Goal: Information Seeking & Learning: Learn about a topic

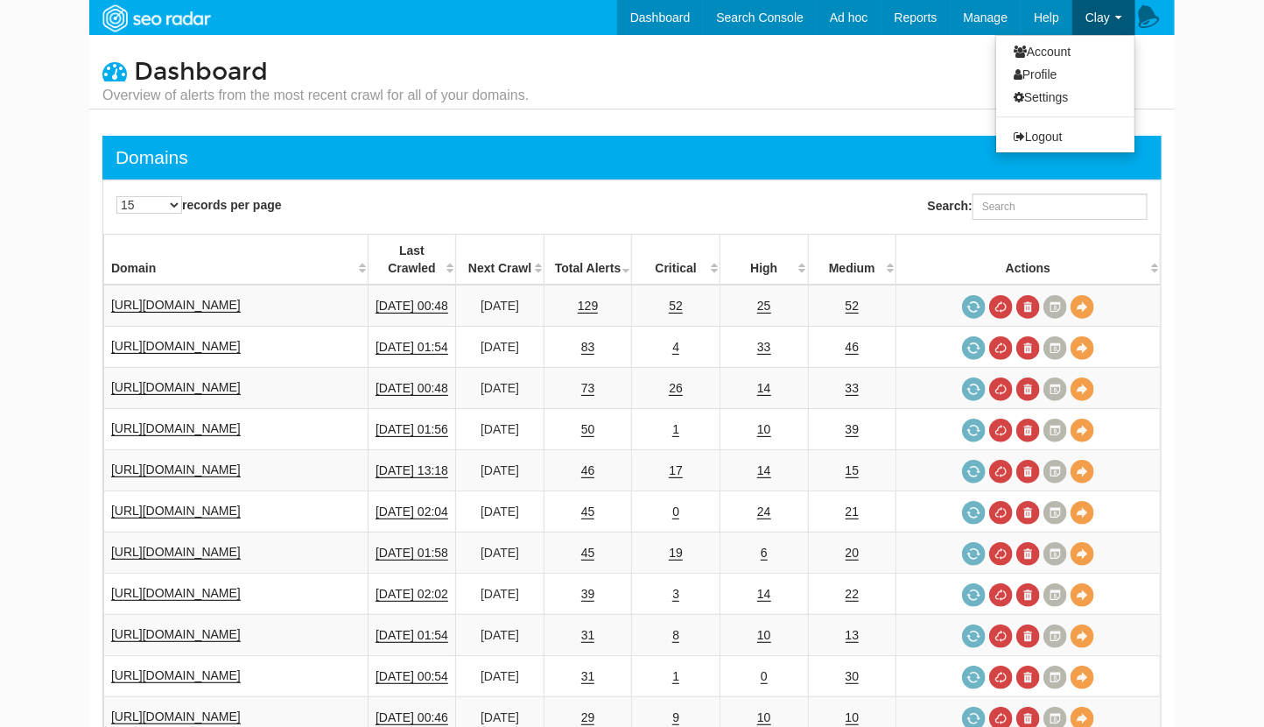
scroll to position [70, 0]
click at [1055, 137] on link "Logout" at bounding box center [1066, 136] width 138 height 23
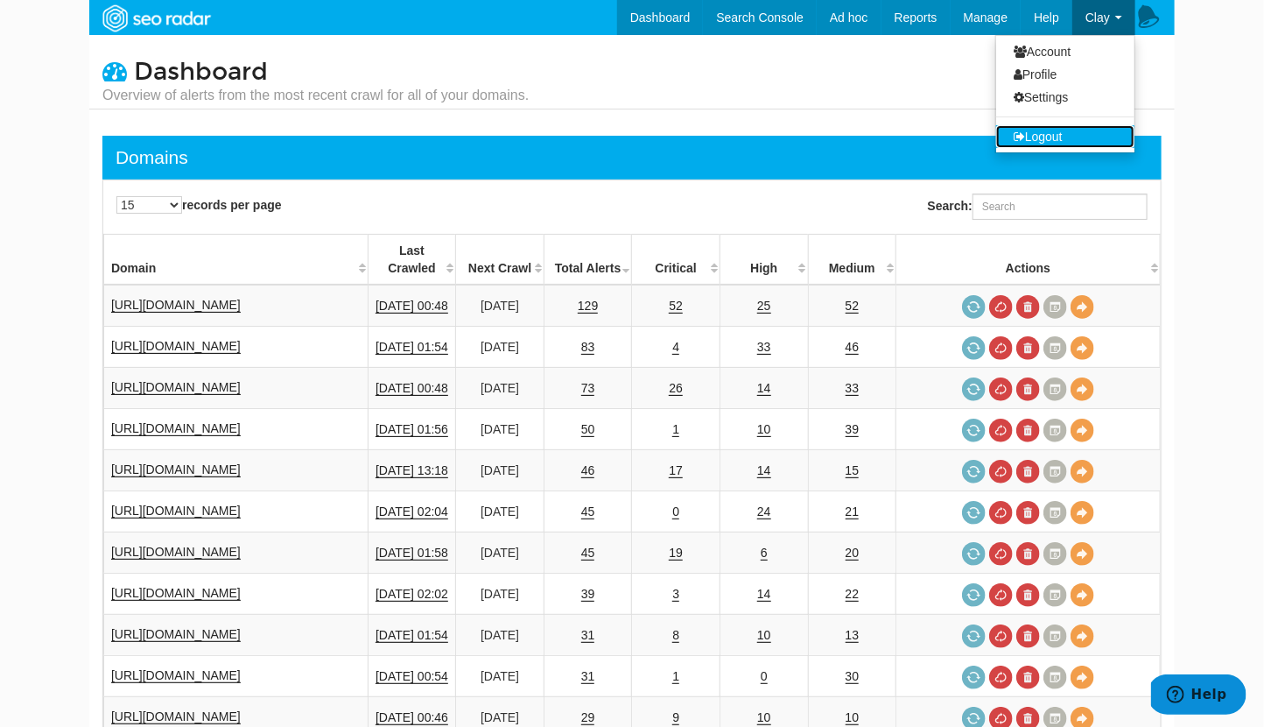
click at [1042, 137] on link "Logout" at bounding box center [1066, 136] width 138 height 23
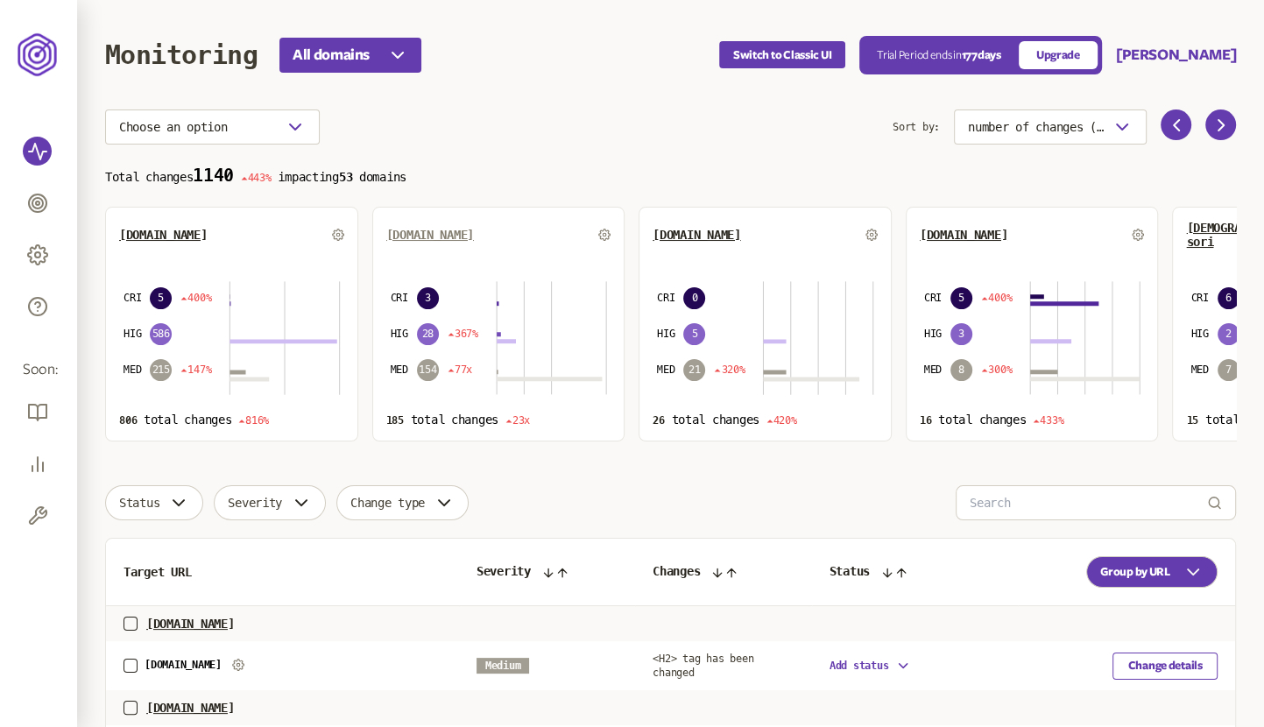
click at [439, 228] on span "[DOMAIN_NAME]" at bounding box center [430, 235] width 88 height 14
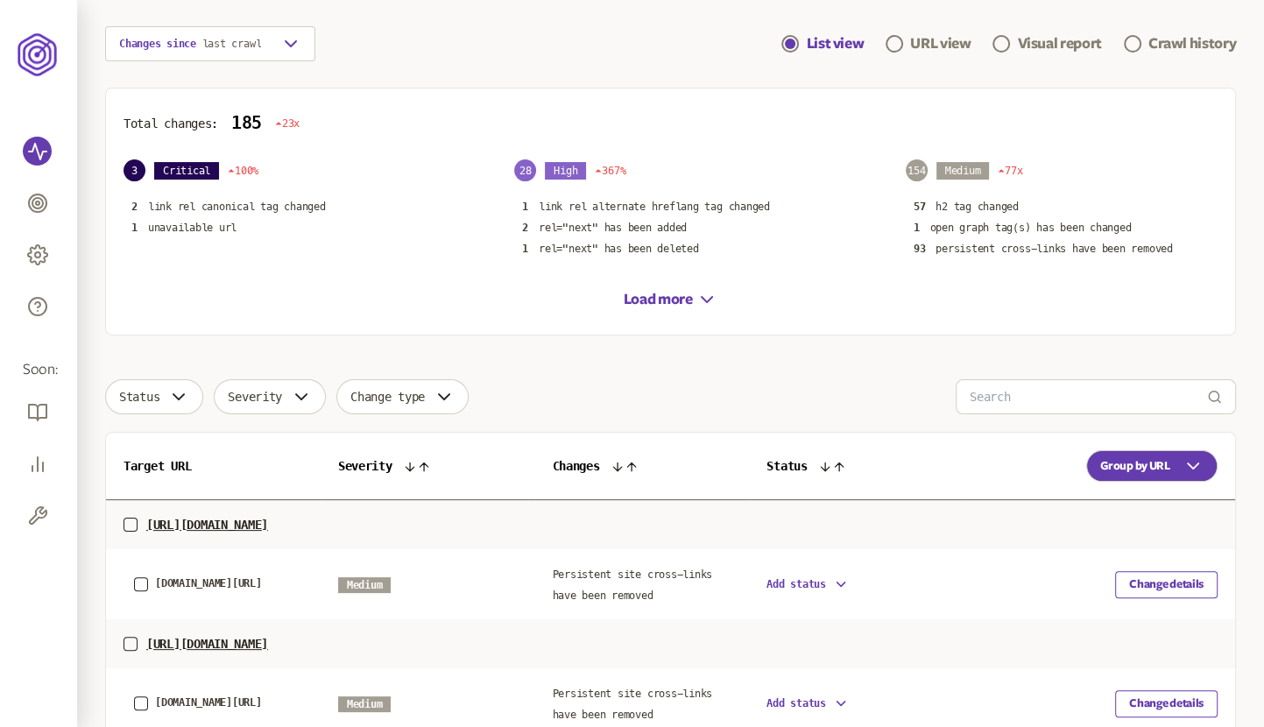
scroll to position [172, 0]
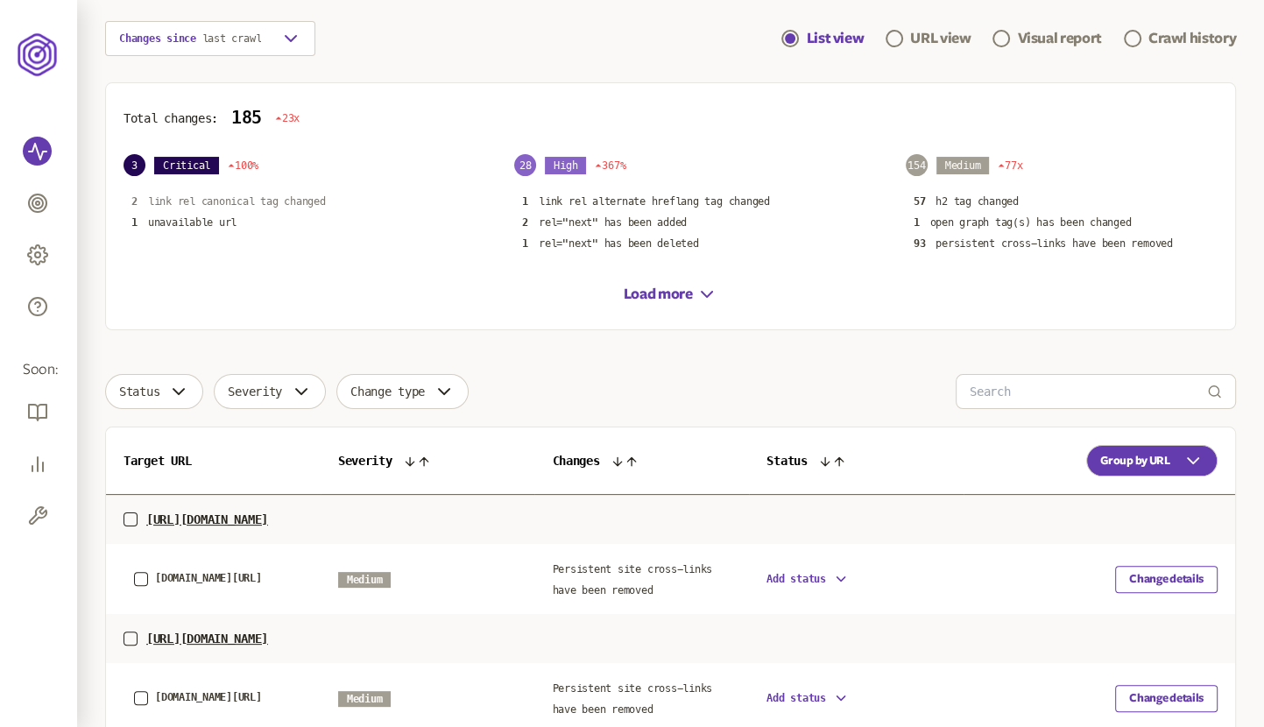
click at [310, 198] on p "link rel canonical tag changed" at bounding box center [237, 201] width 178 height 14
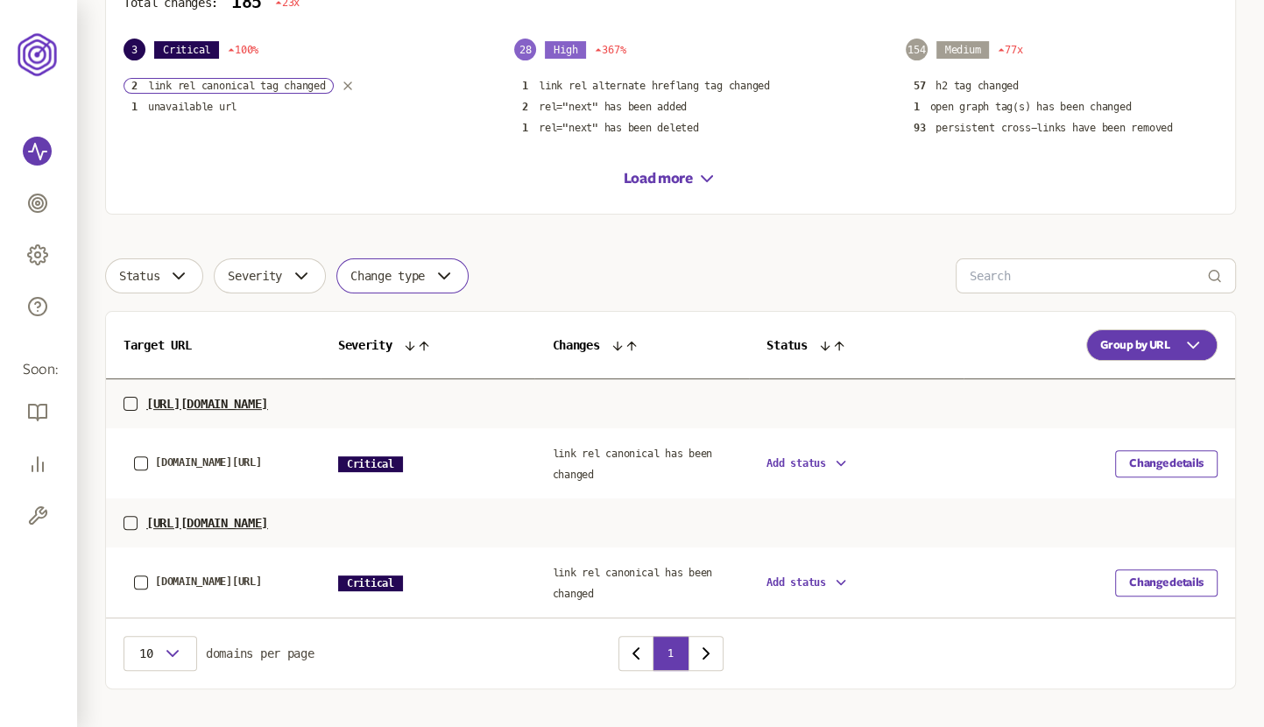
scroll to position [317, 0]
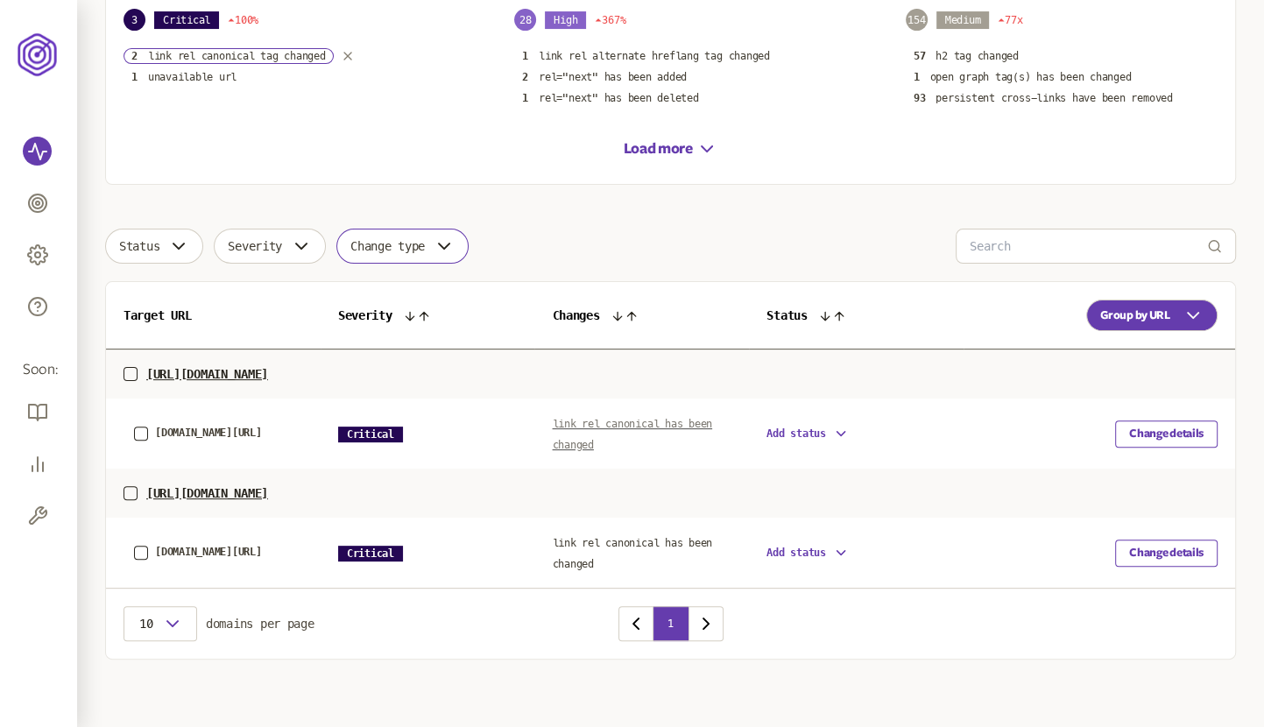
click at [591, 420] on span "link rel canonical has been changed" at bounding box center [632, 434] width 160 height 33
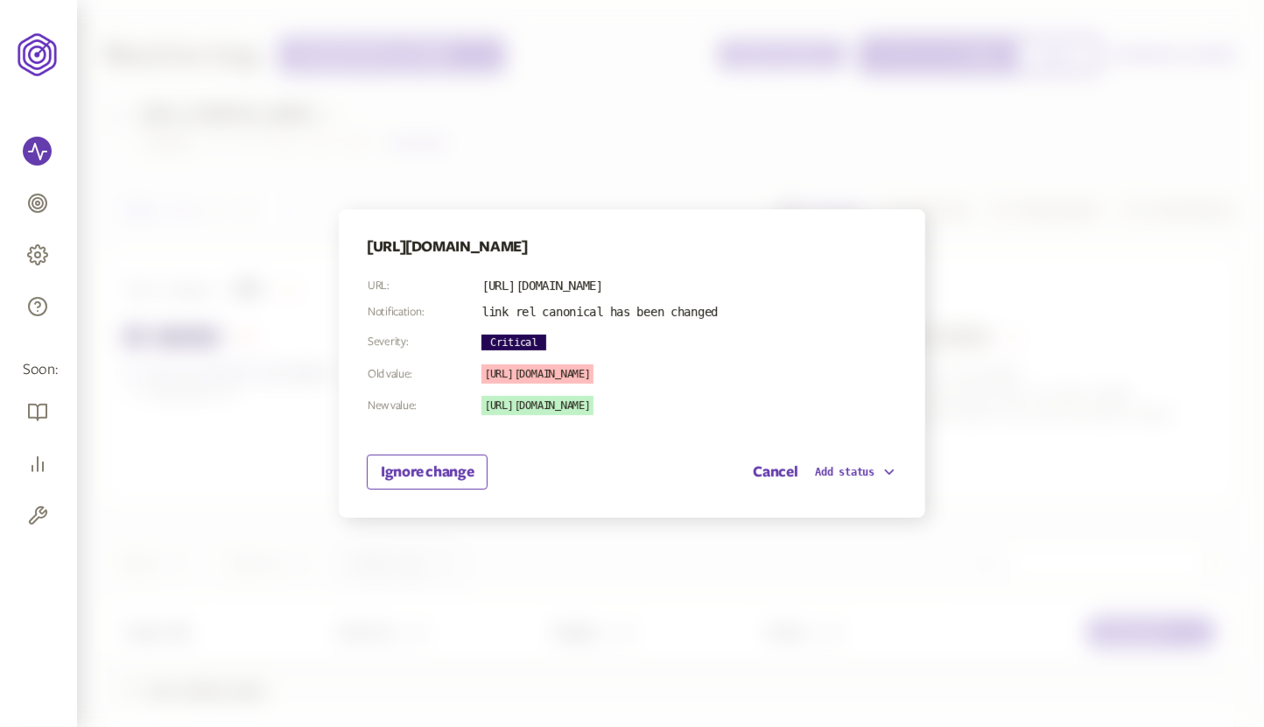
click at [1050, 370] on div at bounding box center [632, 363] width 1264 height 727
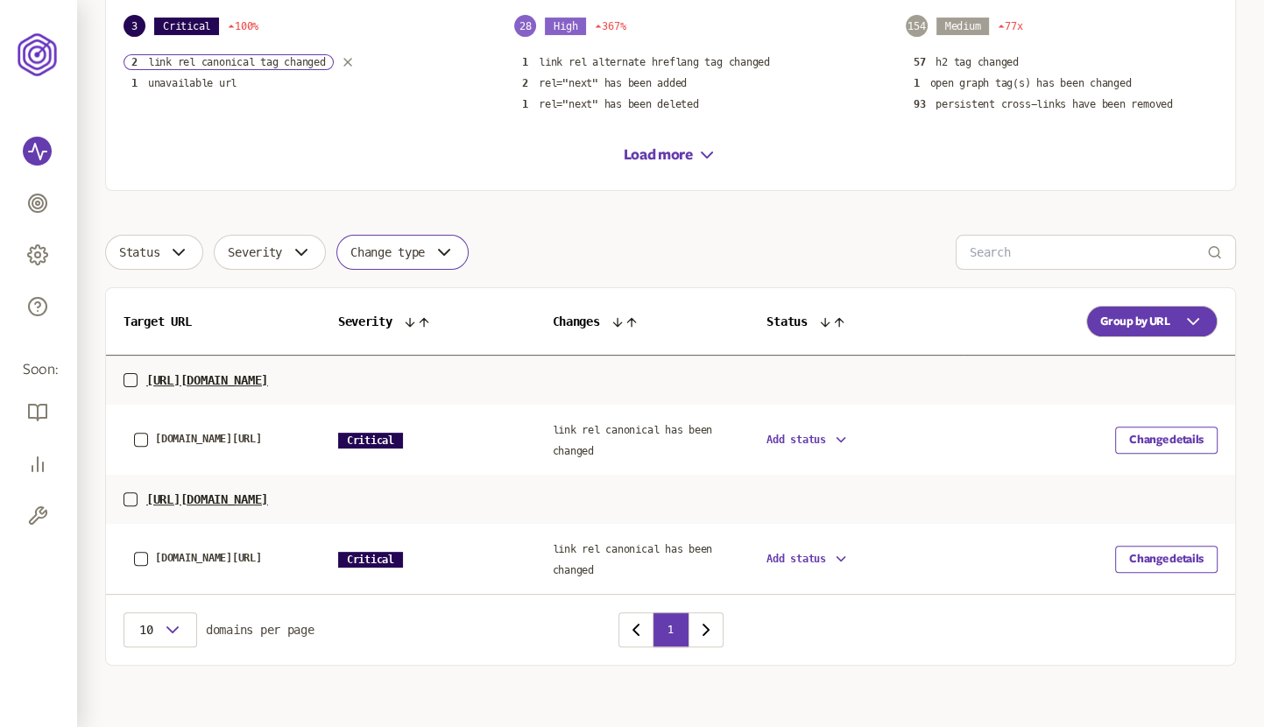
scroll to position [317, 0]
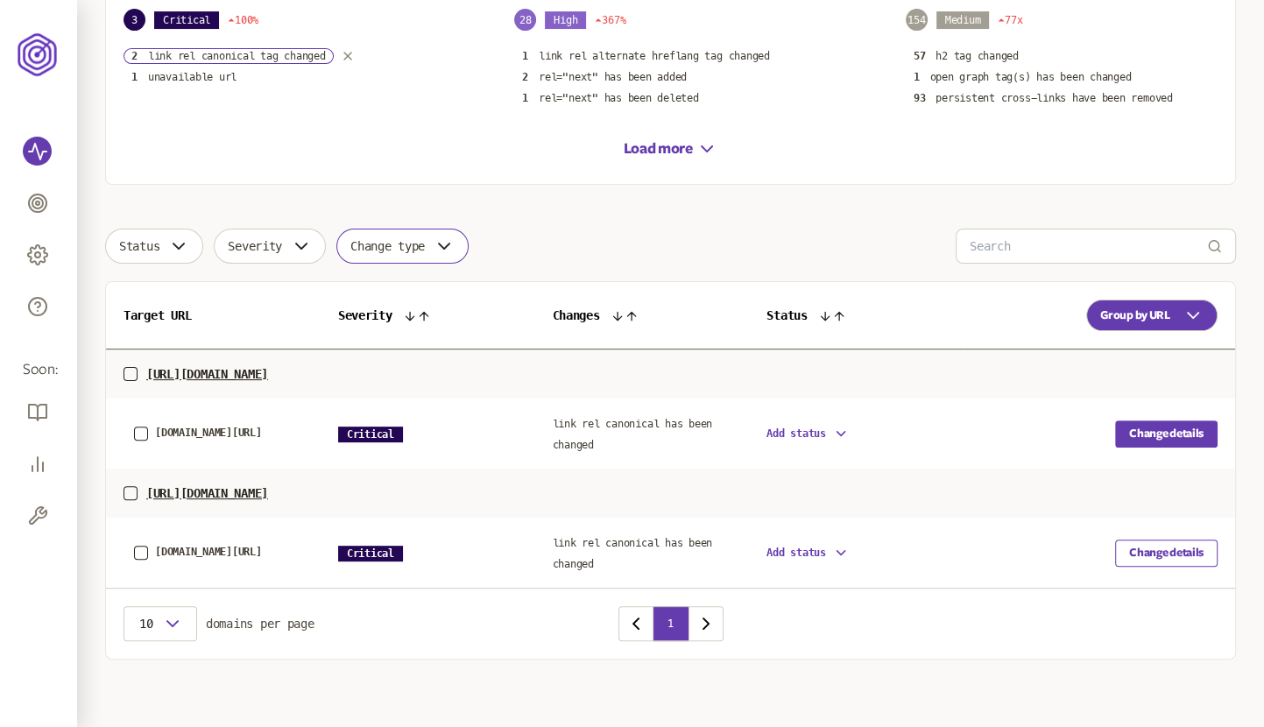
click at [1177, 429] on button "Change details" at bounding box center [1166, 433] width 102 height 27
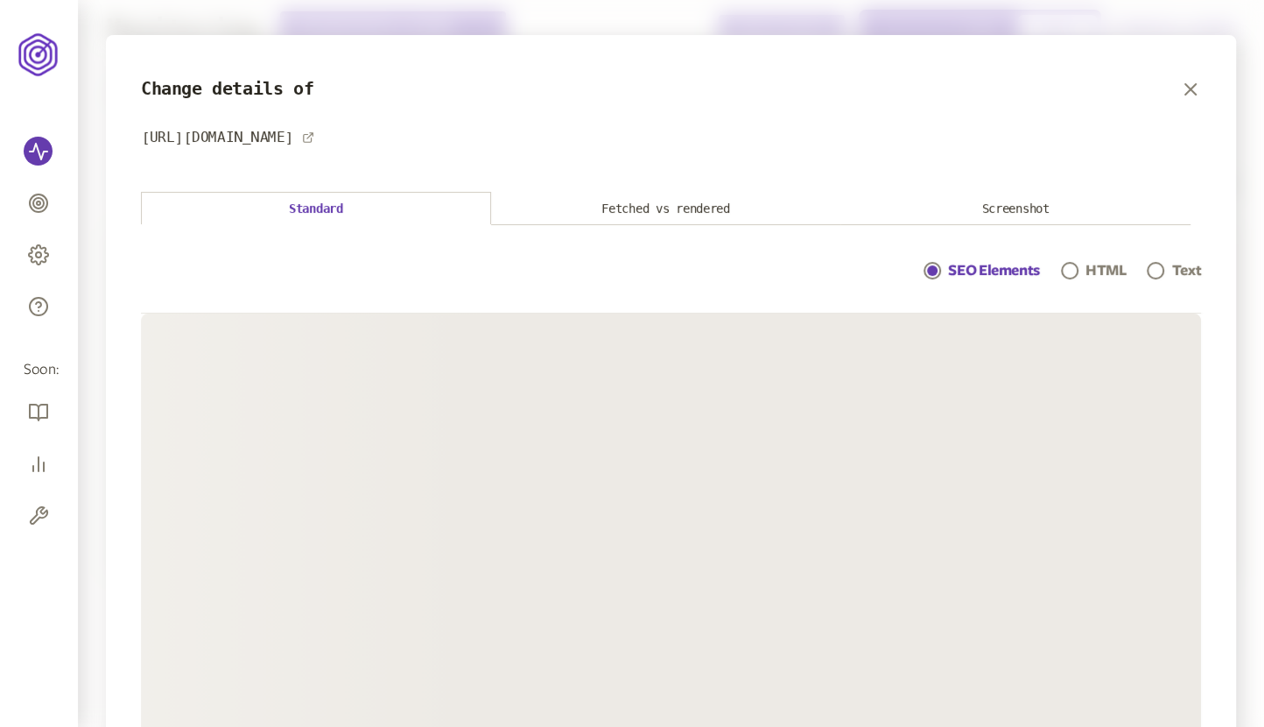
scroll to position [25, 0]
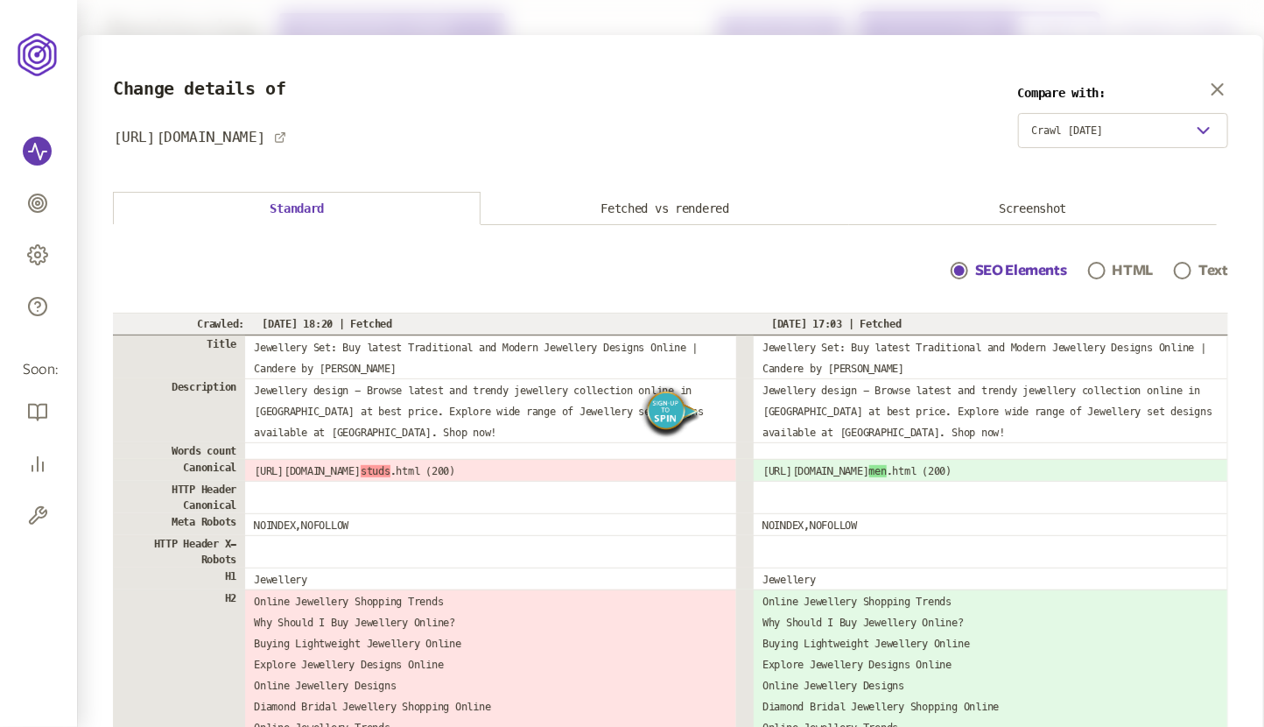
click at [670, 415] on img "Spin" at bounding box center [670, 412] width 61 height 57
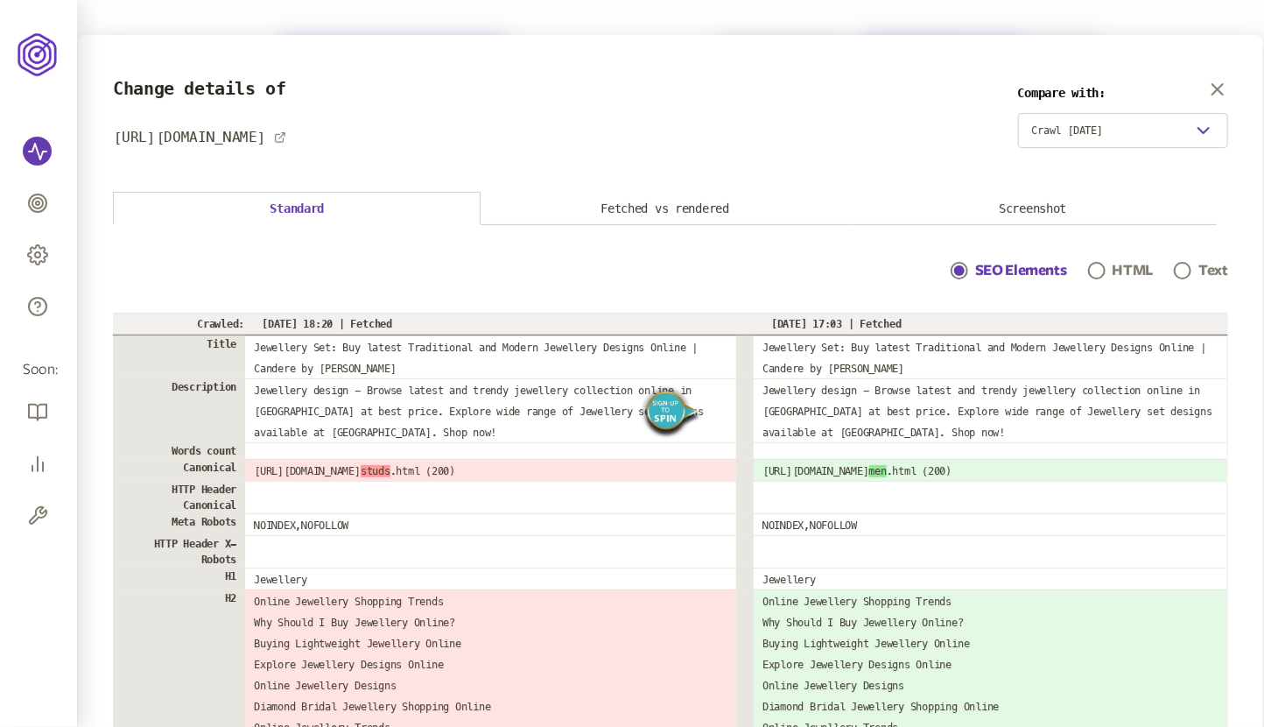
scroll to position [103, 0]
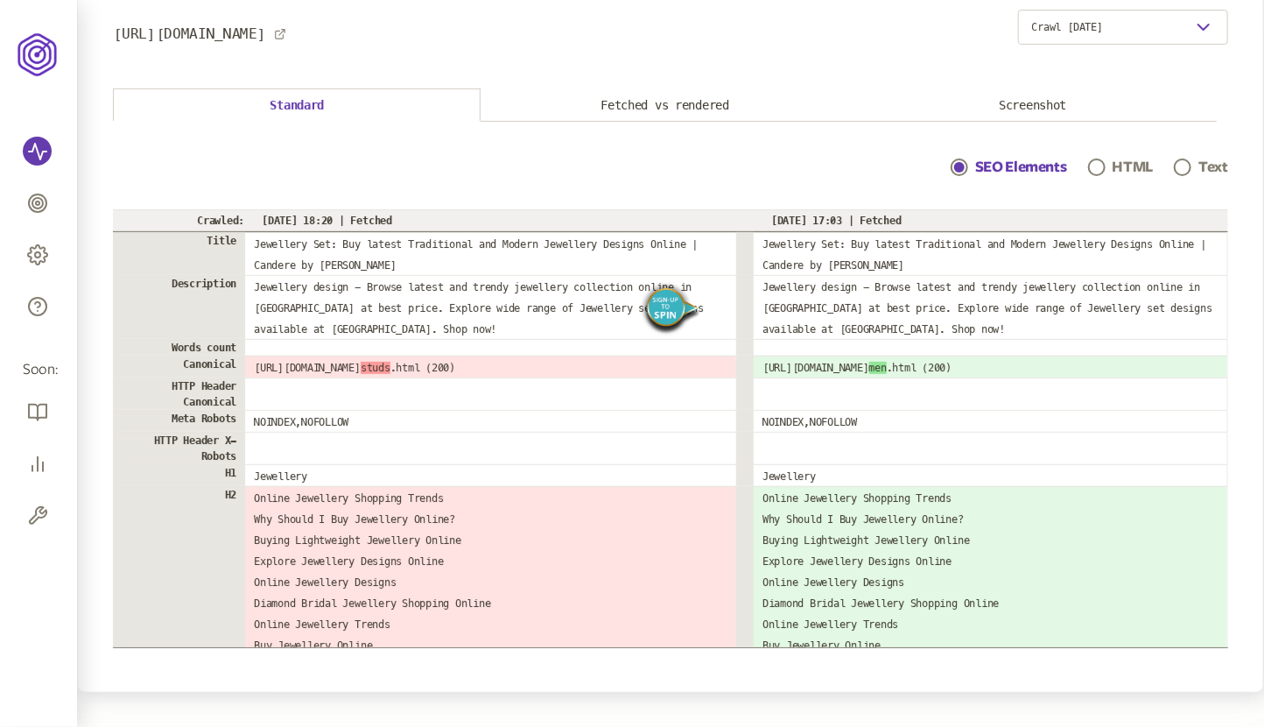
click at [678, 308] on img "Spin" at bounding box center [670, 309] width 61 height 57
click at [0, 0] on body "Monitoring Domains & URLs Redirects Competitors Manage Help Coming soon: Report…" at bounding box center [632, 272] width 1264 height 544
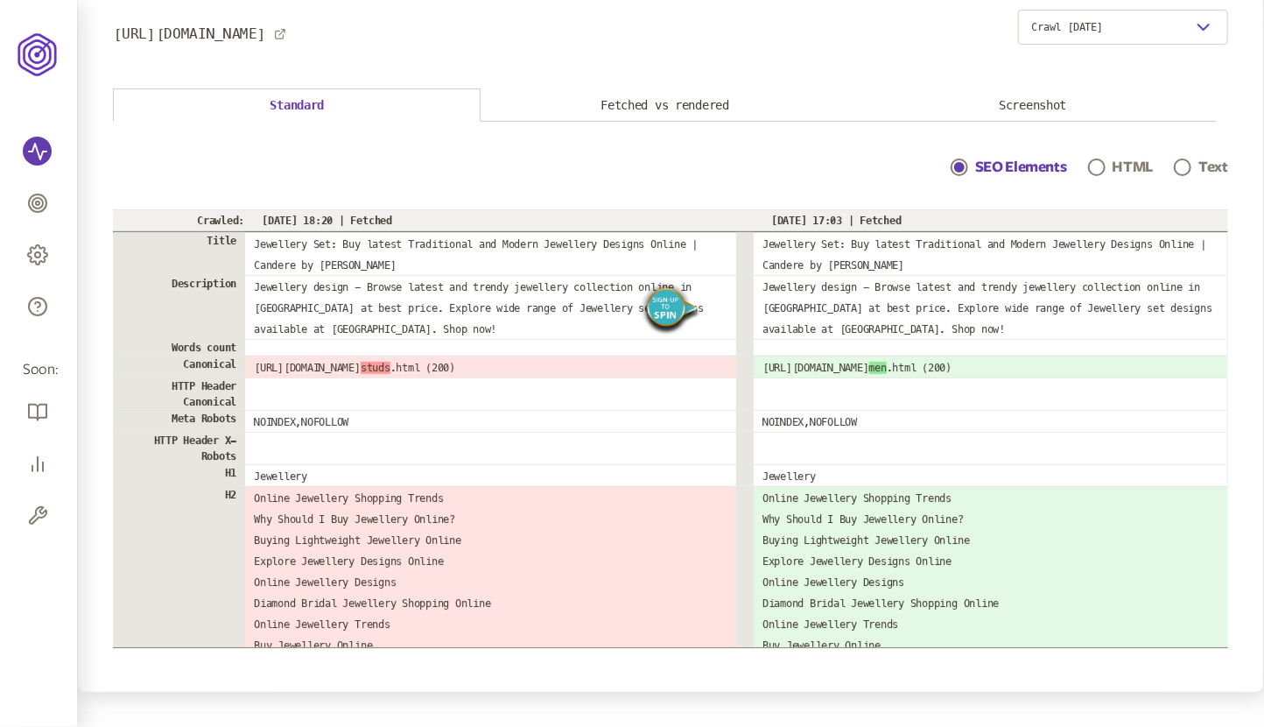
click at [1137, 166] on p "HTML" at bounding box center [1133, 167] width 41 height 21
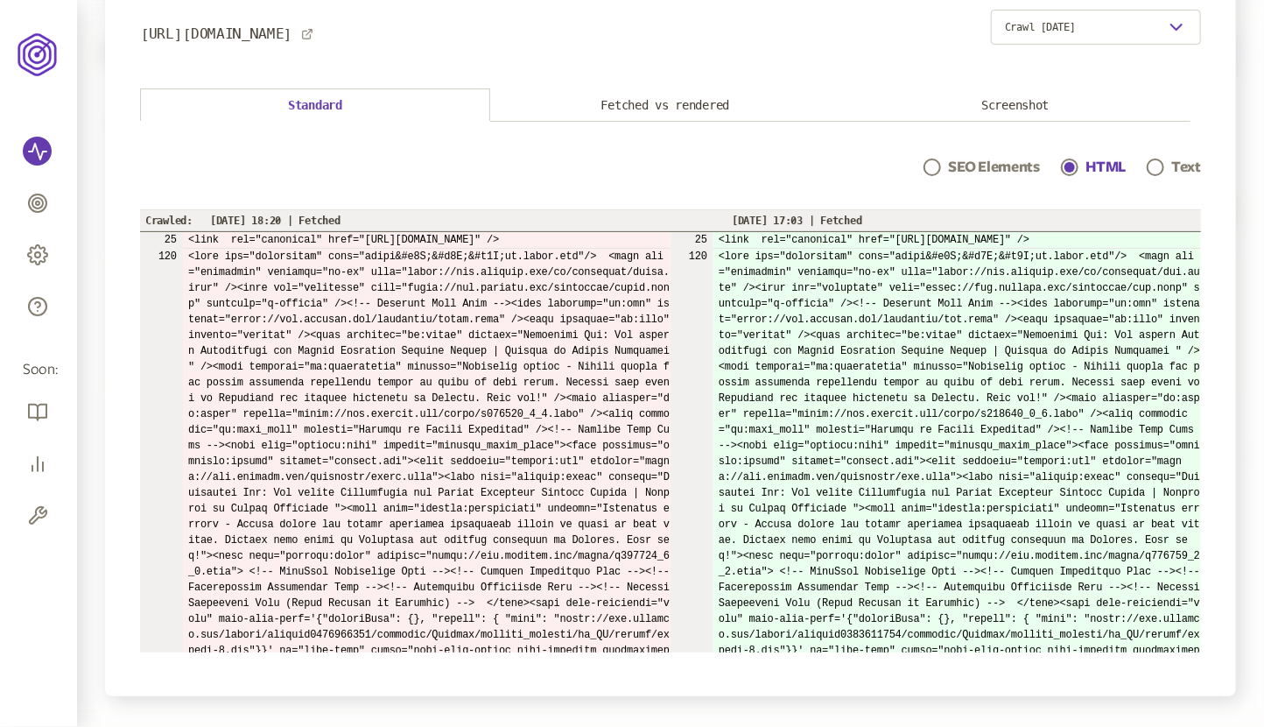
click at [997, 165] on p "SEO Elements" at bounding box center [994, 167] width 92 height 21
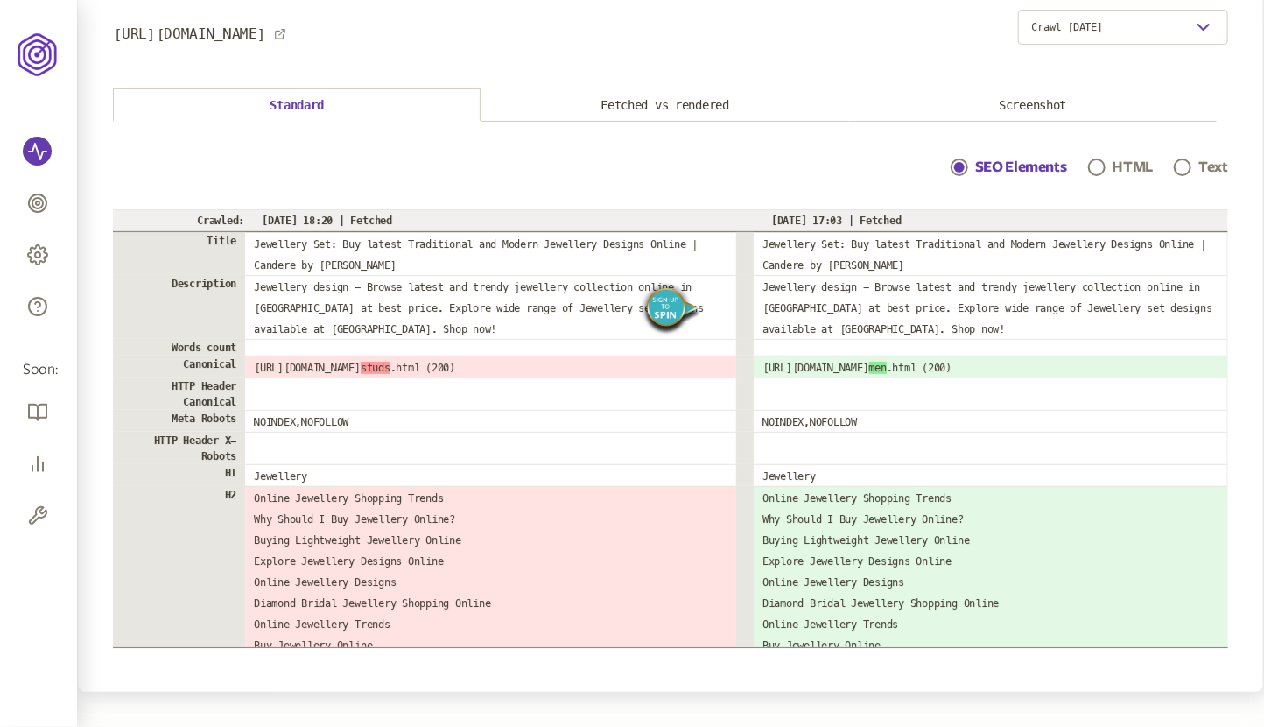
click at [679, 311] on img "Spin" at bounding box center [670, 309] width 61 height 57
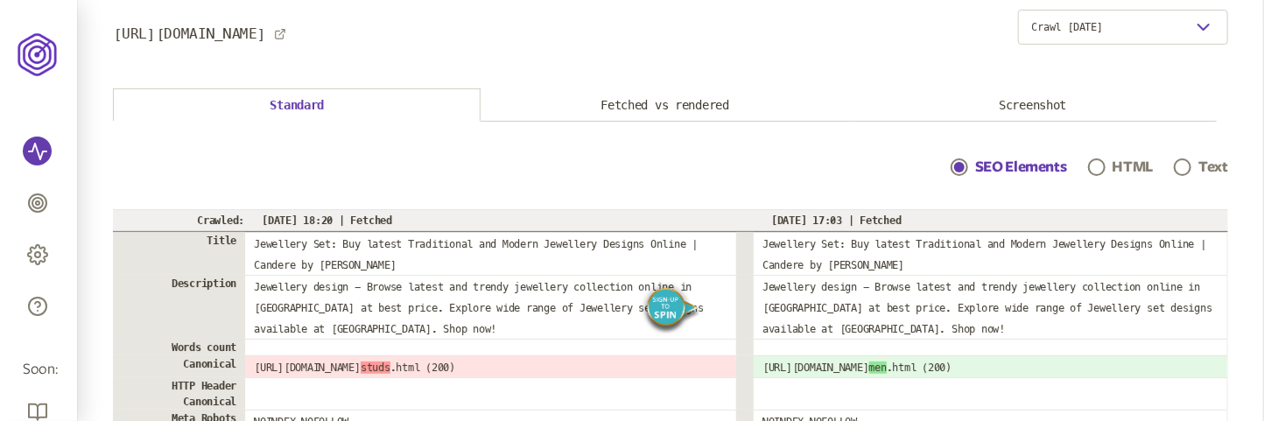
click at [677, 309] on img "Spin" at bounding box center [670, 309] width 61 height 57
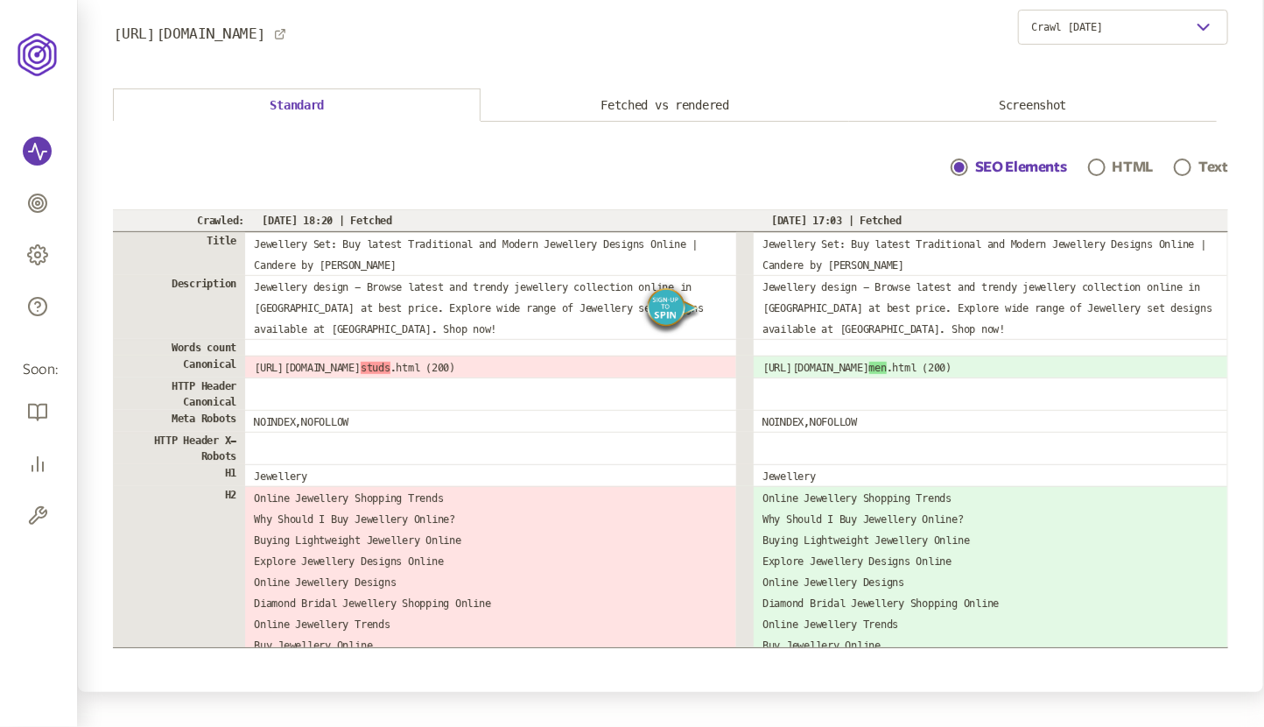
click at [662, 302] on img "Spin" at bounding box center [670, 309] width 61 height 57
click at [1122, 162] on div "HTML" at bounding box center [1121, 167] width 66 height 21
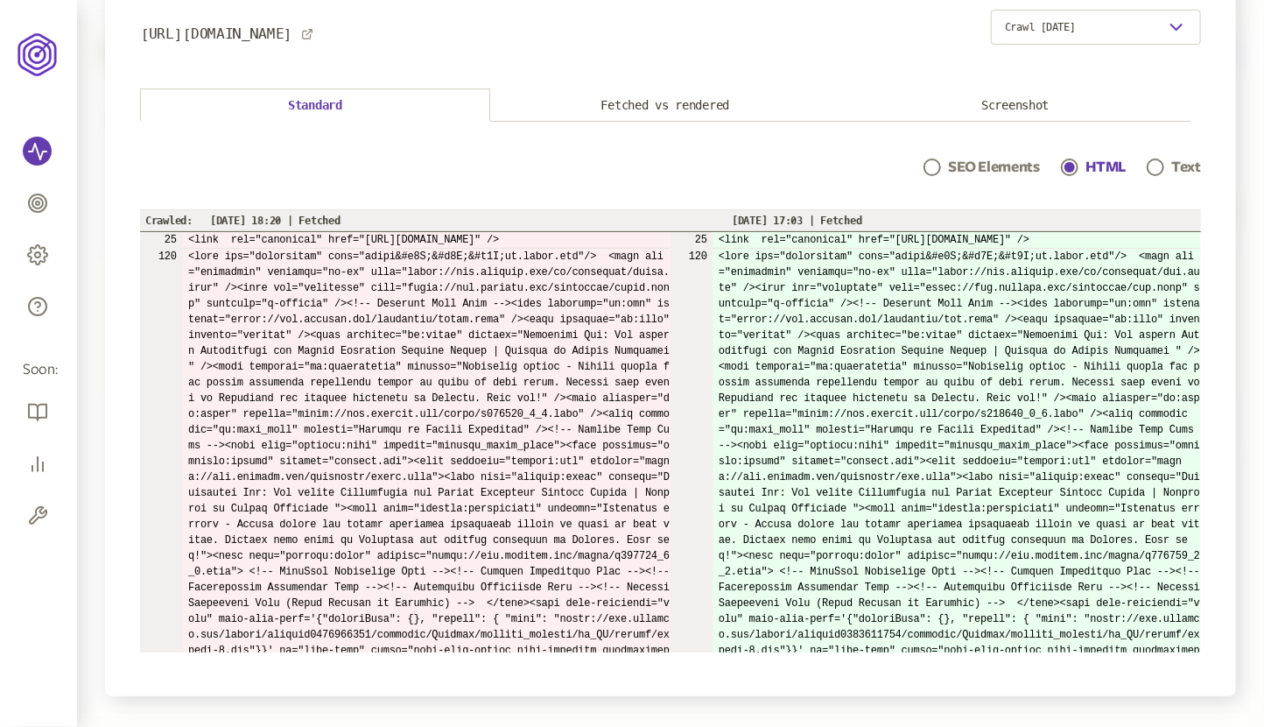
click at [983, 159] on p "SEO Elements" at bounding box center [994, 167] width 92 height 21
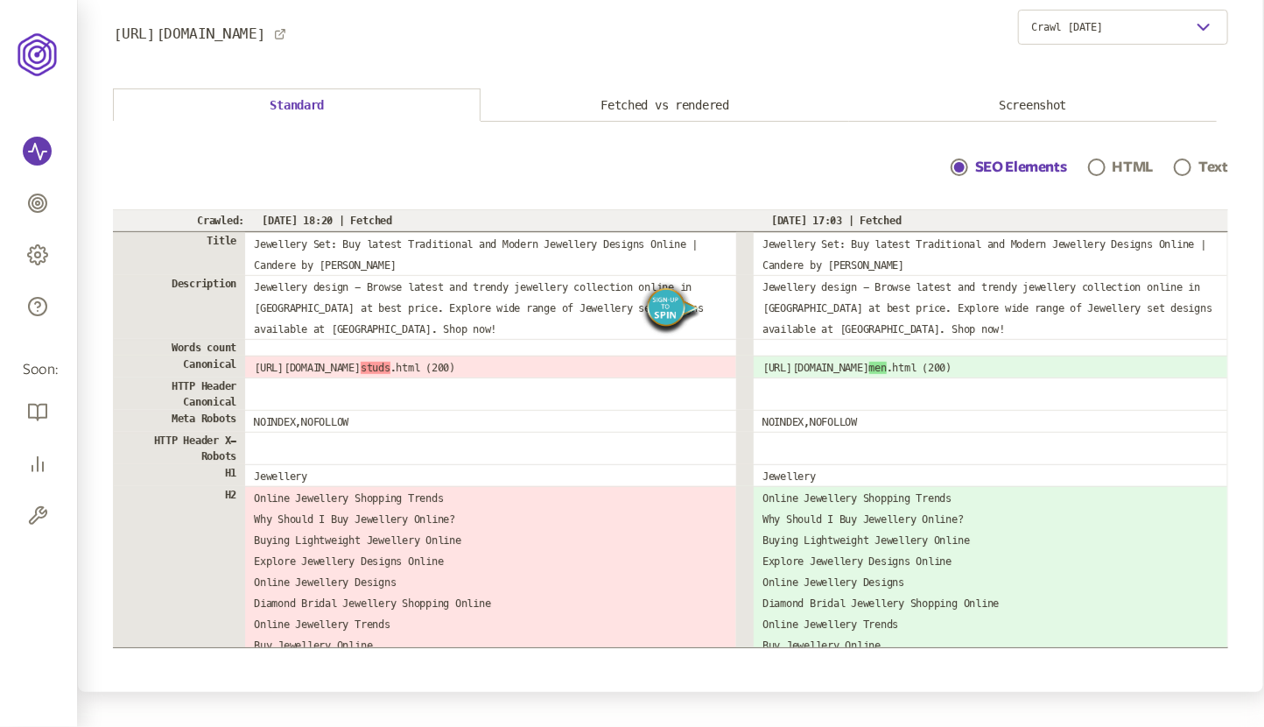
click at [1130, 161] on p "HTML" at bounding box center [1133, 167] width 41 height 21
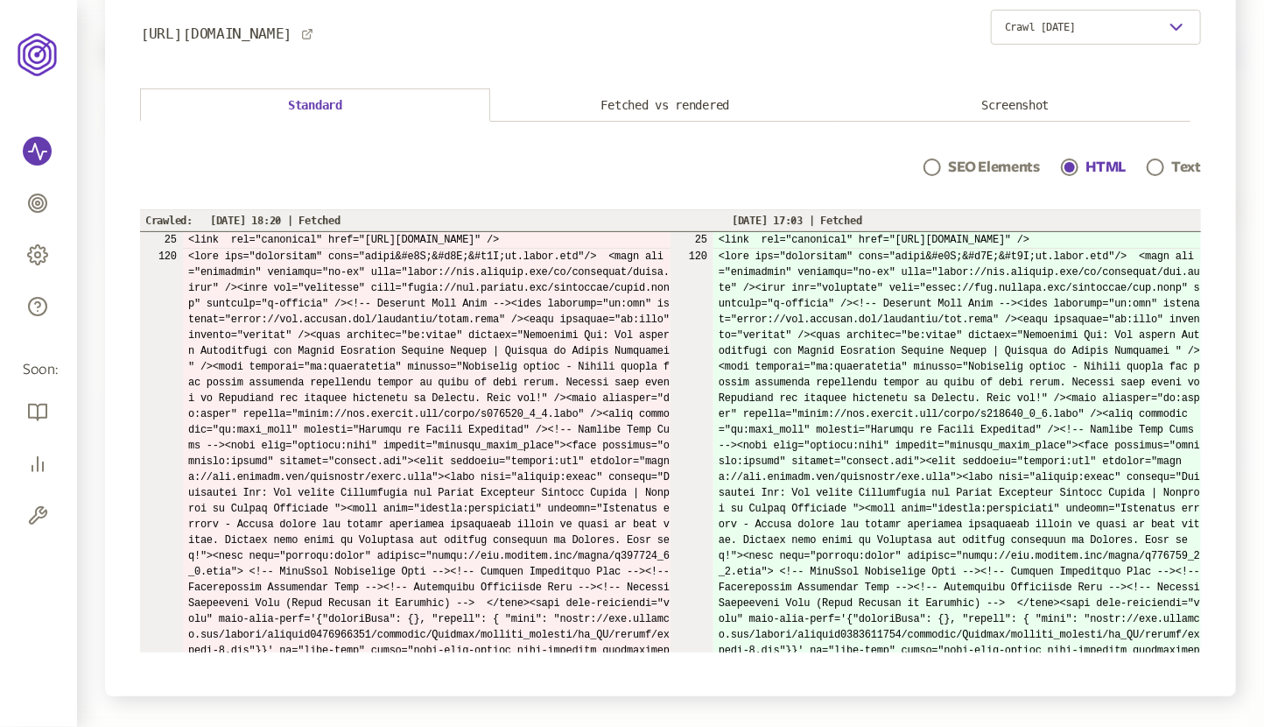
drag, startPoint x: 482, startPoint y: 233, endPoint x: 617, endPoint y: 233, distance: 134.9
click at [617, 233] on td "<link rel="canonical" href="[URL][DOMAIN_NAME]" />" at bounding box center [427, 240] width 488 height 17
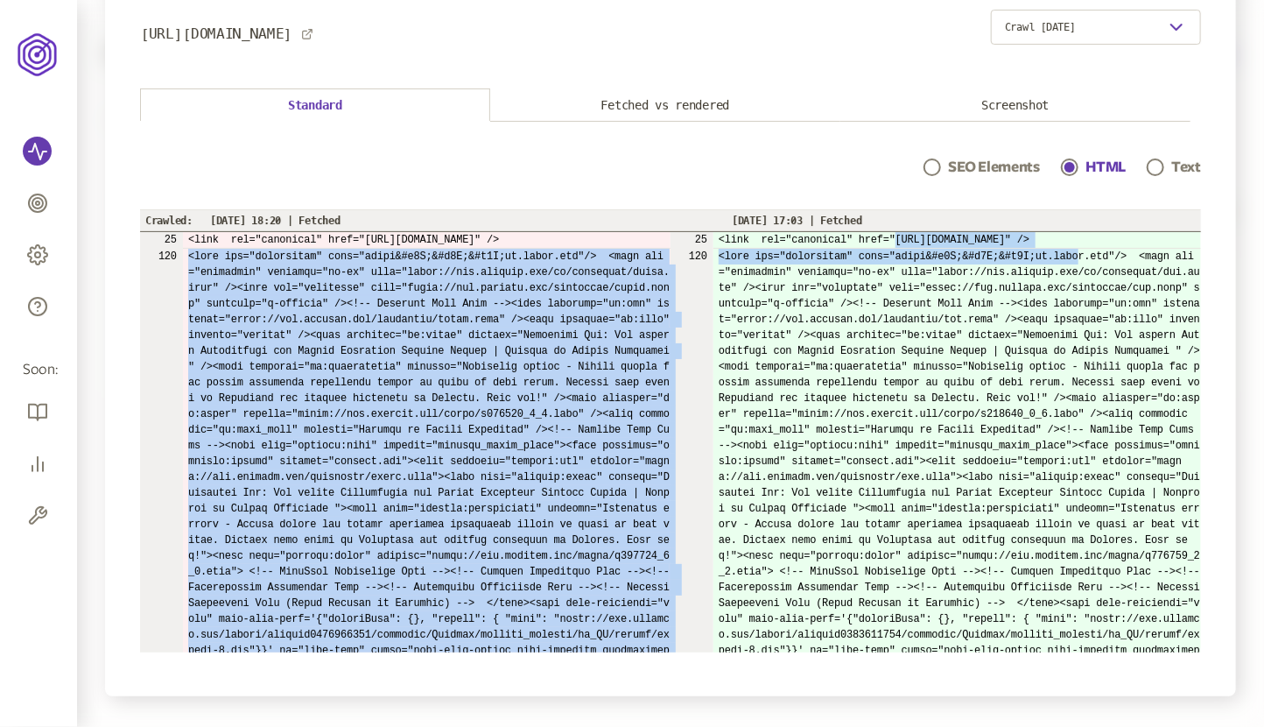
drag, startPoint x: 899, startPoint y: 238, endPoint x: 1074, endPoint y: 248, distance: 175.4
click at [1074, 249] on td at bounding box center [958, 470] width 488 height 442
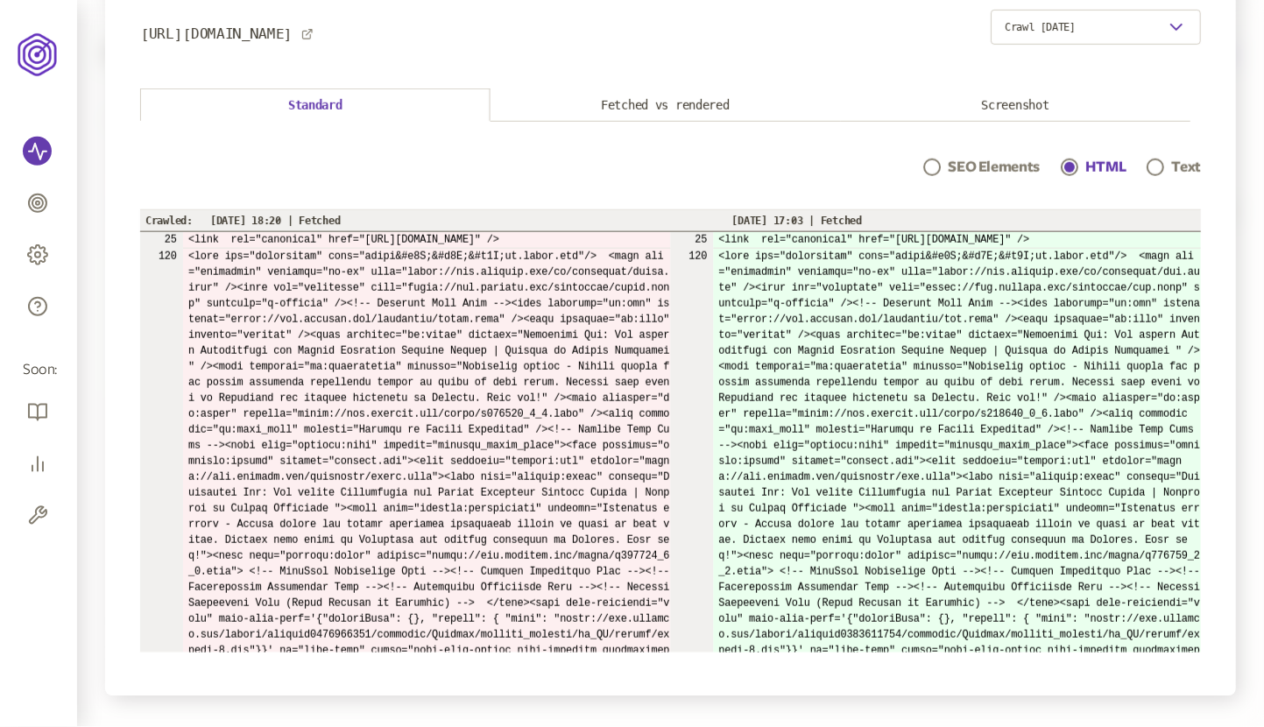
scroll to position [0, 0]
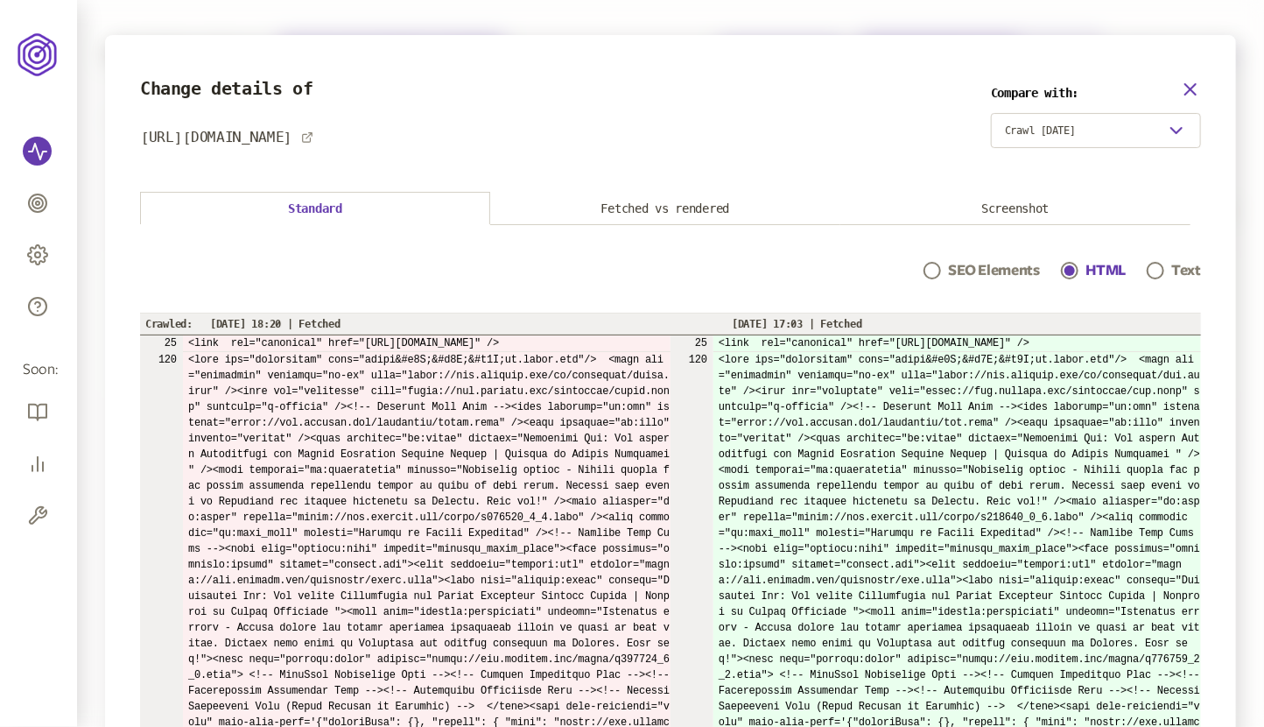
click at [1195, 84] on icon "button" at bounding box center [1190, 89] width 21 height 21
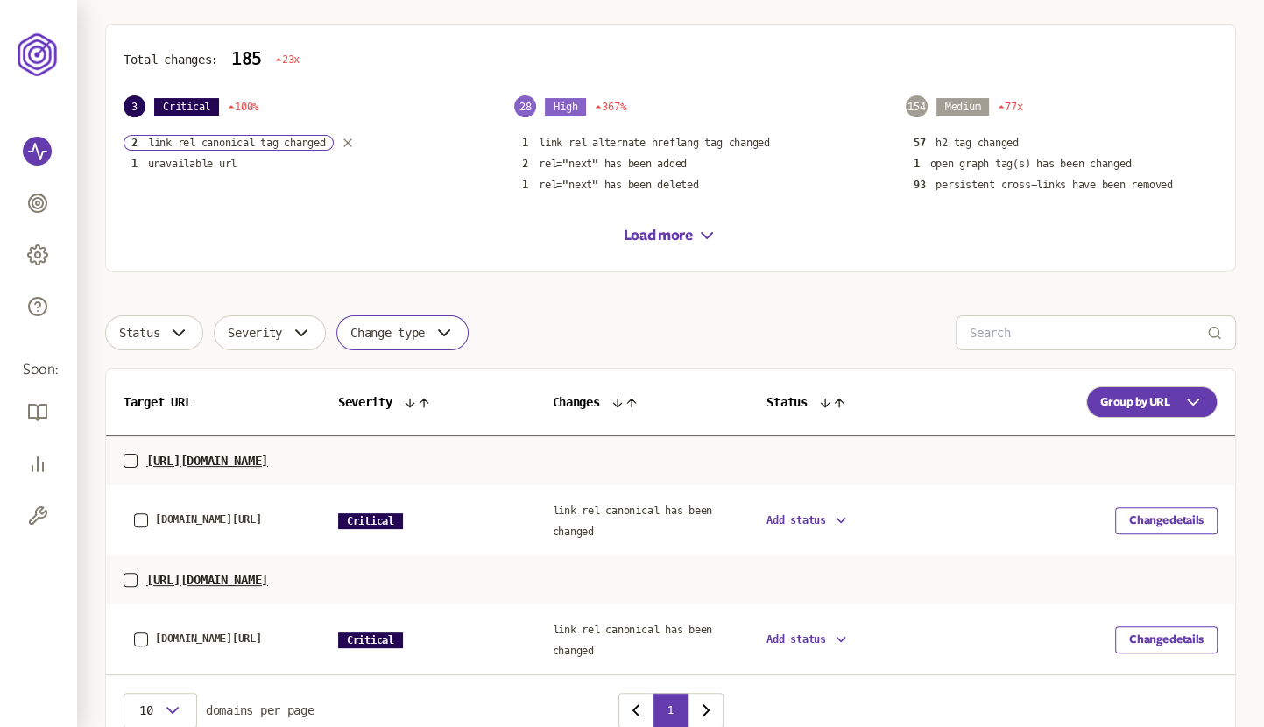
scroll to position [317, 0]
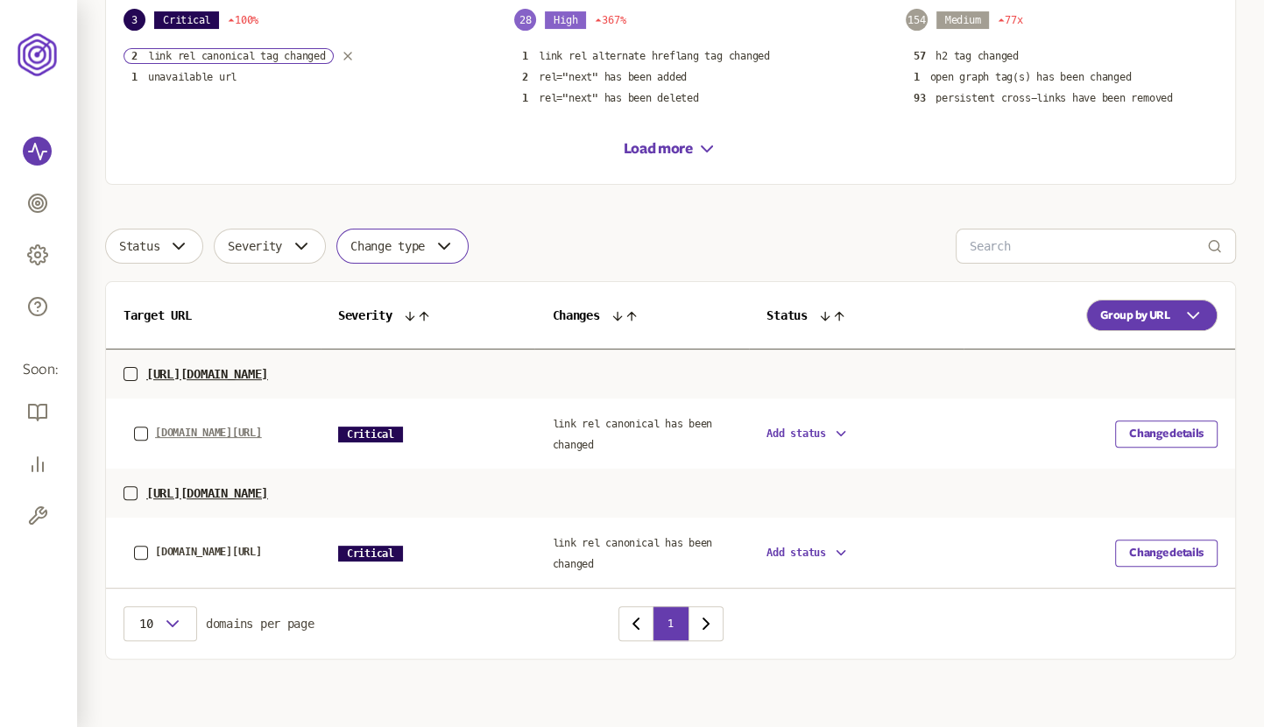
click at [194, 426] on span "[DOMAIN_NAME][URL]" at bounding box center [208, 432] width 107 height 12
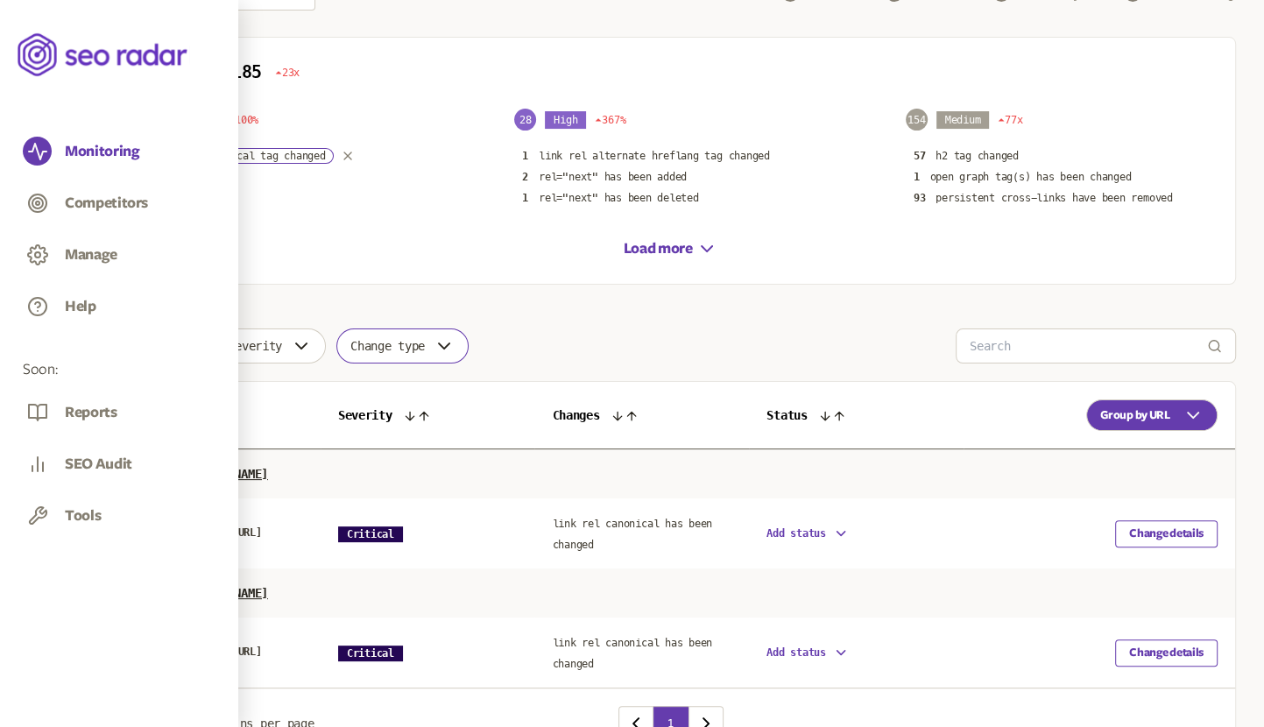
scroll to position [222, 0]
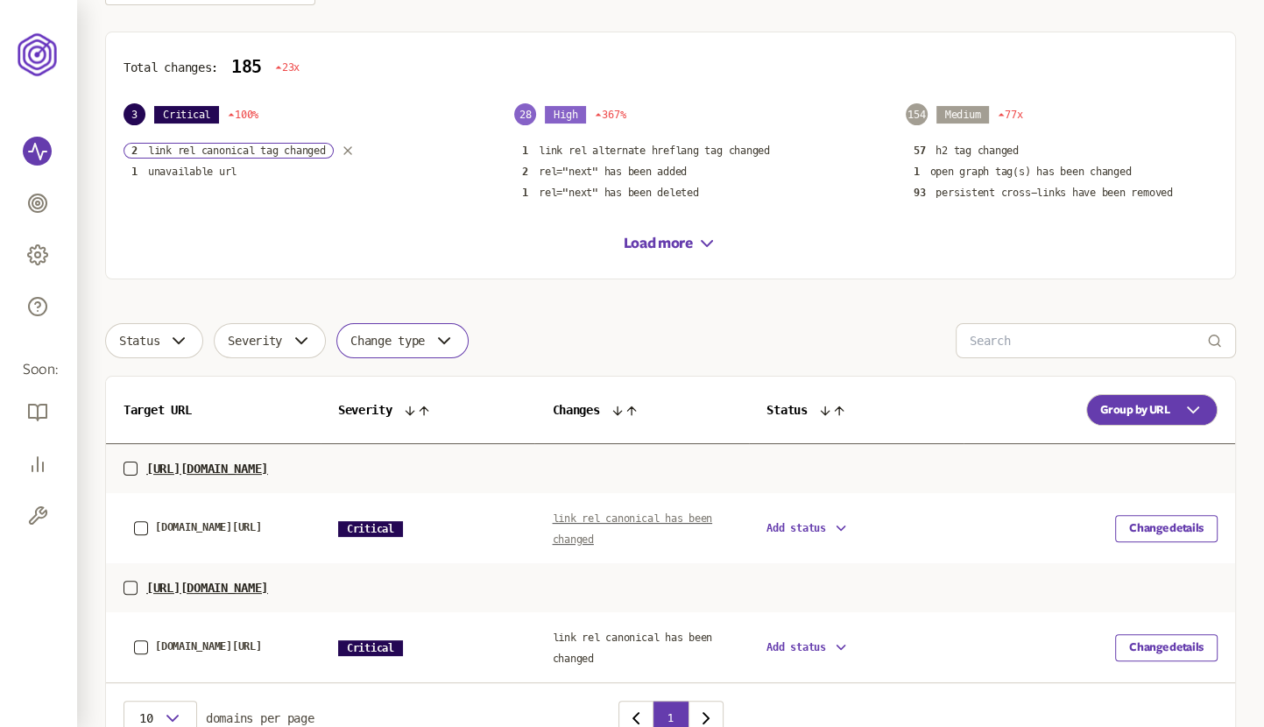
click at [617, 509] on link "link rel canonical has been changed" at bounding box center [632, 528] width 160 height 38
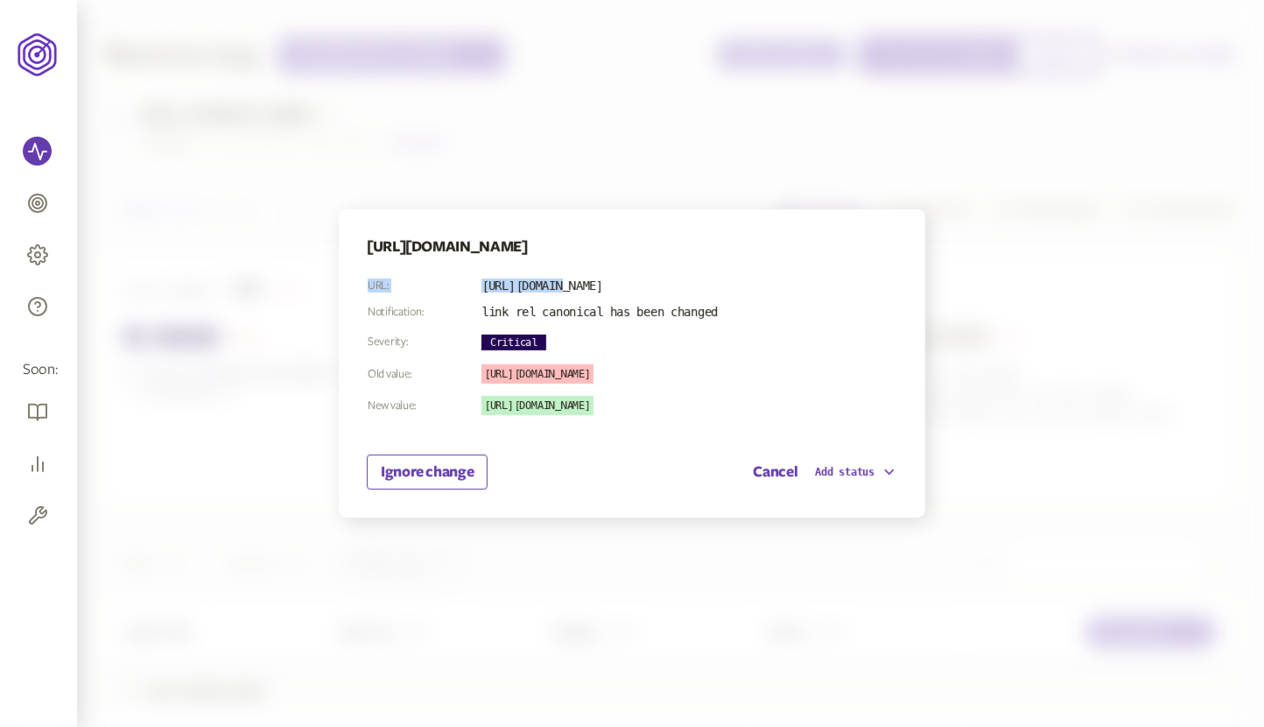
drag, startPoint x: 828, startPoint y: 286, endPoint x: 567, endPoint y: 288, distance: 260.1
click at [567, 288] on section "URL: https://www.candere.com/gold/mens-ear-studs.html Notification: link rel ca…" at bounding box center [632, 378] width 531 height 222
click at [567, 288] on td "[URL][DOMAIN_NAME]" at bounding box center [600, 286] width 238 height 16
drag, startPoint x: 490, startPoint y: 283, endPoint x: 792, endPoint y: 257, distance: 302.4
click at [792, 257] on div "[URL][DOMAIN_NAME] URL: [URL][DOMAIN_NAME] Notification: link rel canonical has…" at bounding box center [632, 363] width 587 height 308
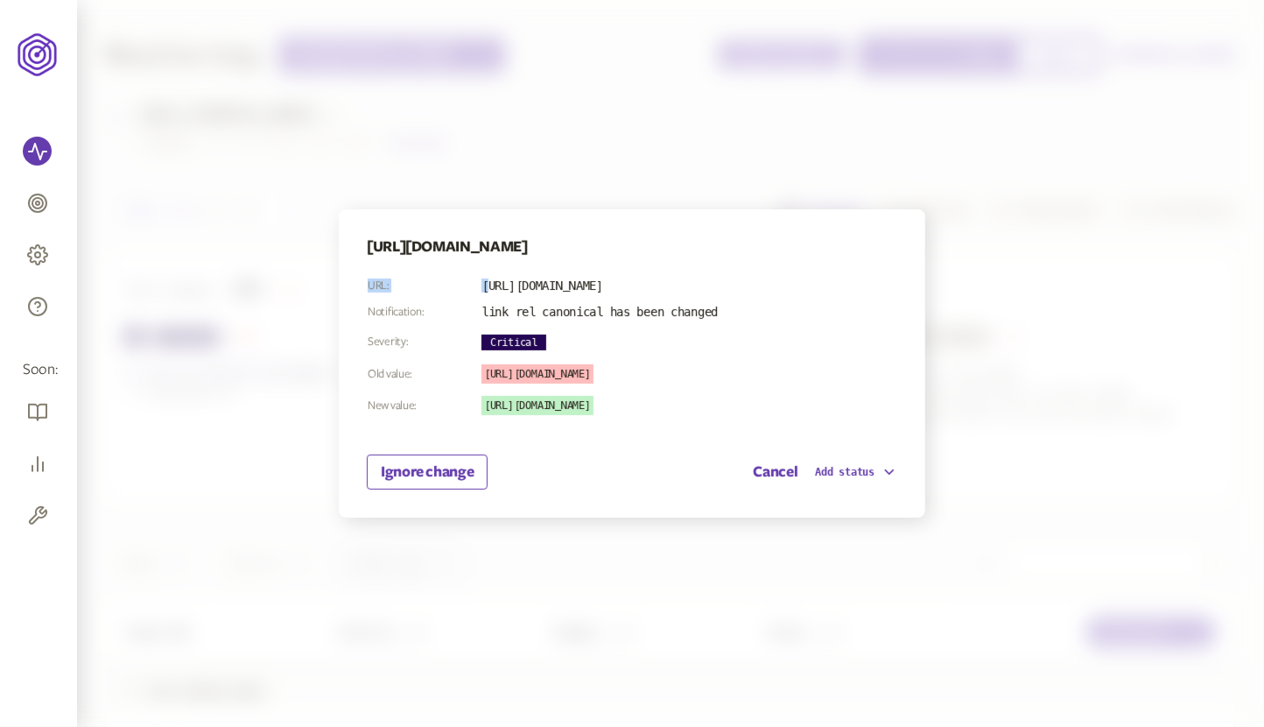
drag, startPoint x: 757, startPoint y: 374, endPoint x: 500, endPoint y: 377, distance: 256.6
click at [500, 377] on div "[URL][DOMAIN_NAME]" at bounding box center [600, 373] width 236 height 19
click at [486, 409] on span "[URL][DOMAIN_NAME]" at bounding box center [538, 405] width 112 height 19
drag, startPoint x: 488, startPoint y: 410, endPoint x: 778, endPoint y: 405, distance: 289.9
click at [718, 405] on div "[URL][DOMAIN_NAME]" at bounding box center [600, 405] width 236 height 19
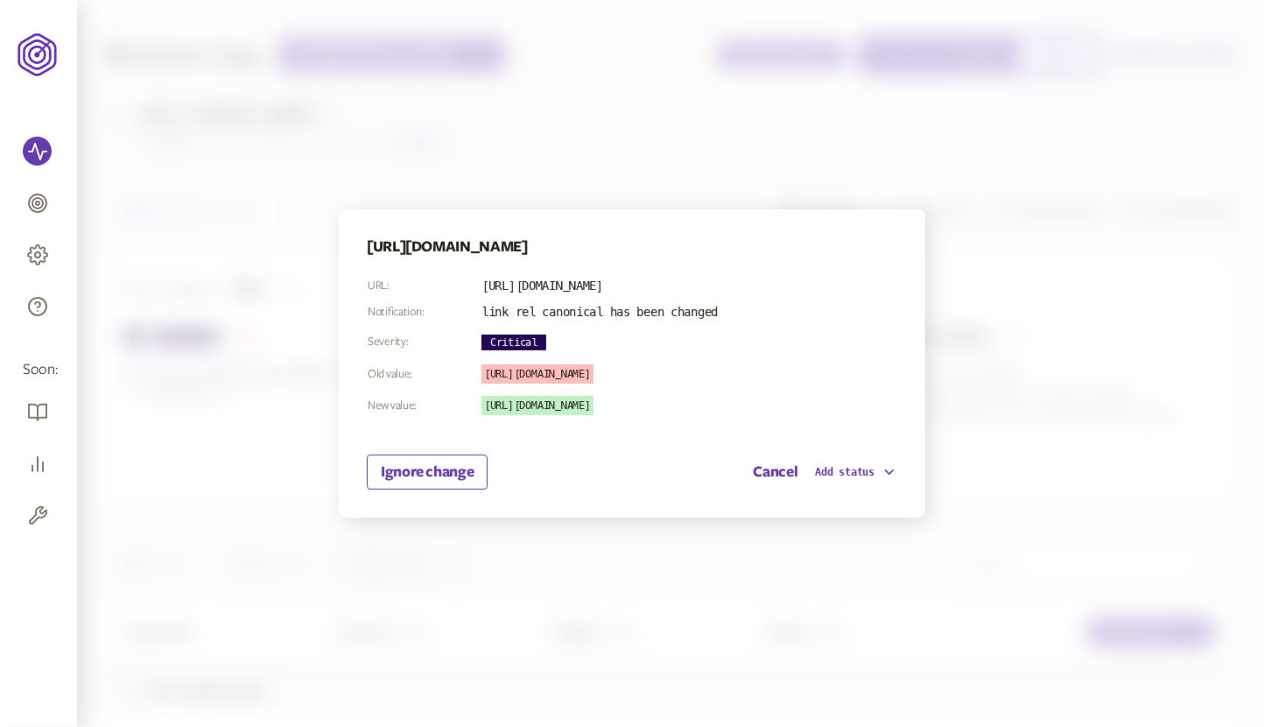
click at [993, 385] on div at bounding box center [632, 363] width 1264 height 727
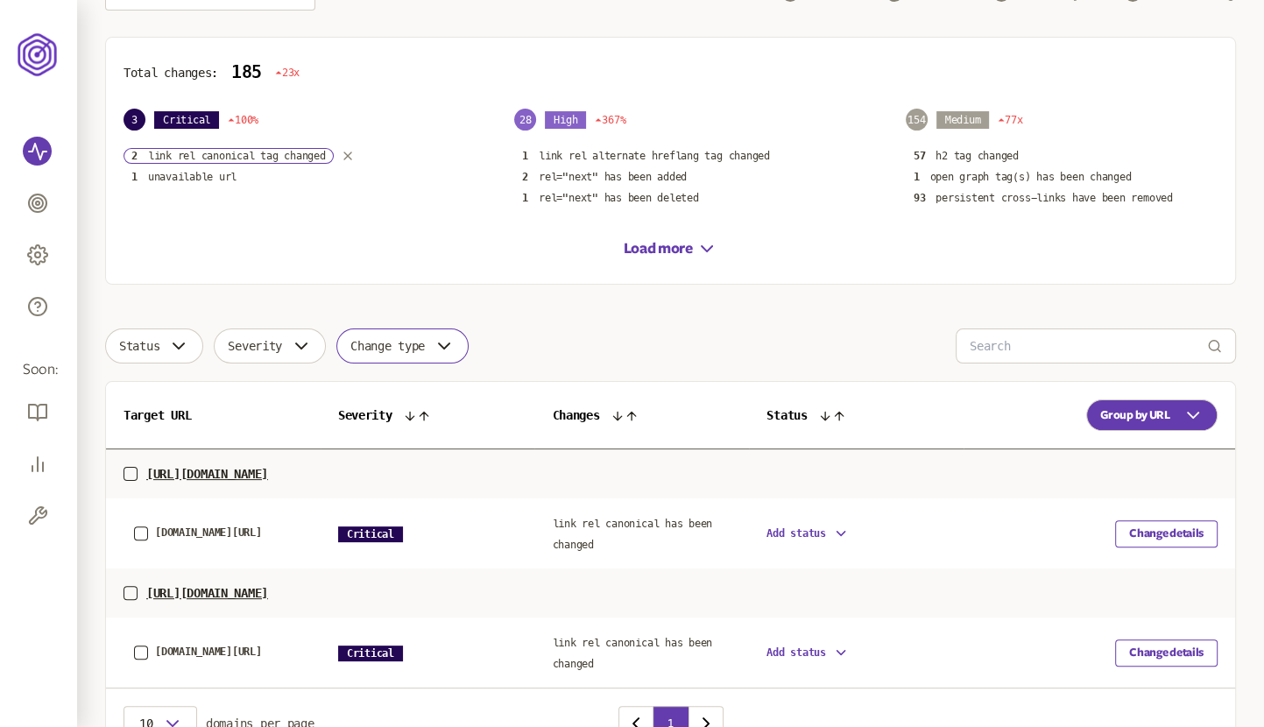
scroll to position [222, 0]
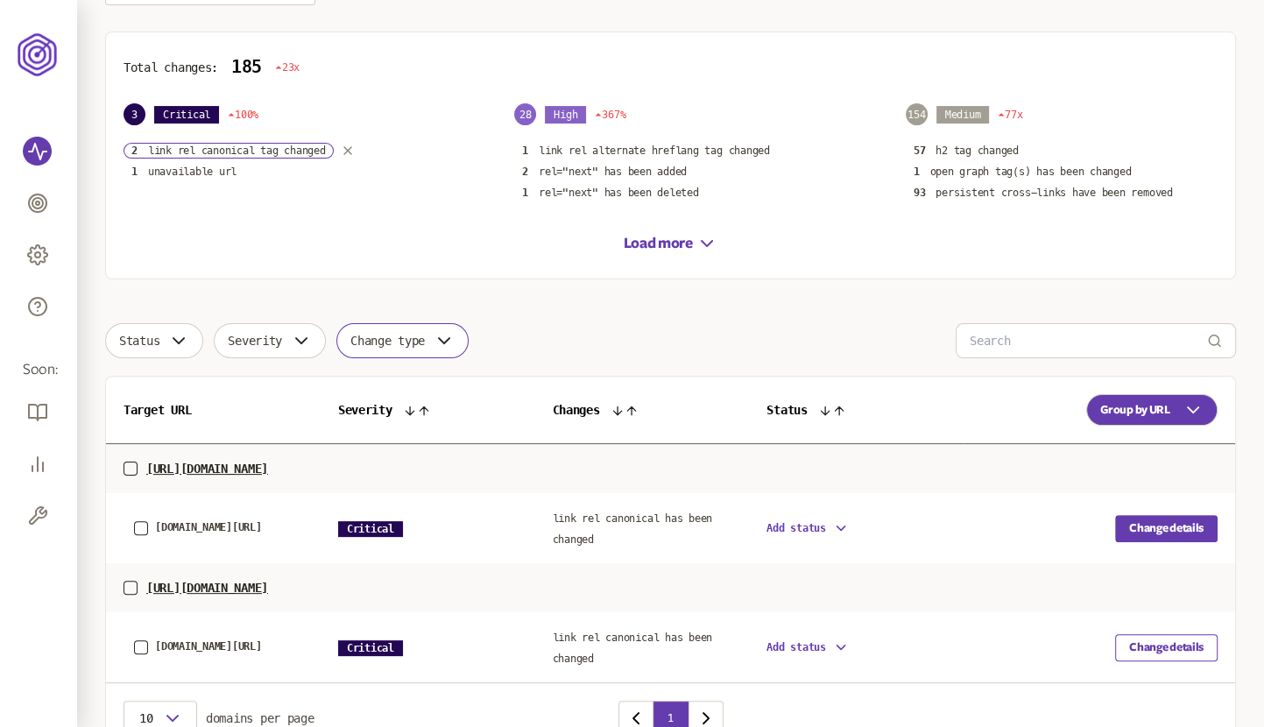
click at [1177, 527] on button "Change details" at bounding box center [1166, 528] width 102 height 27
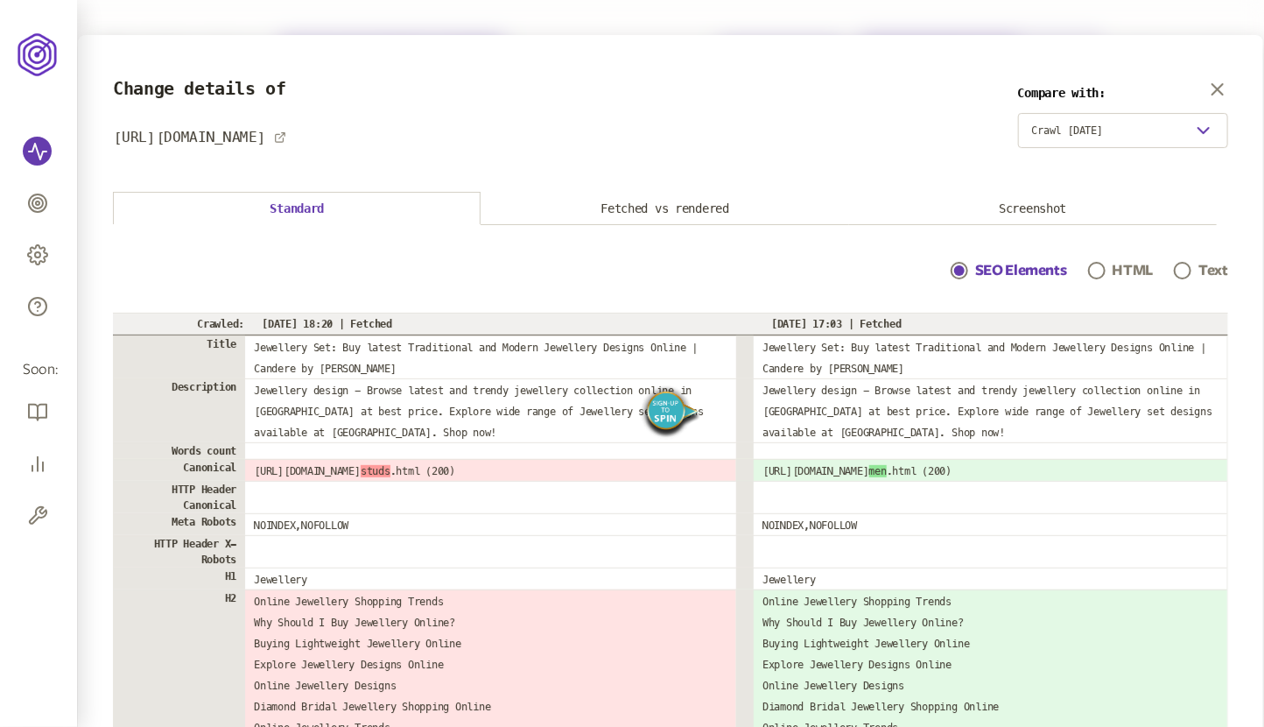
click at [1151, 266] on p "HTML" at bounding box center [1133, 270] width 41 height 21
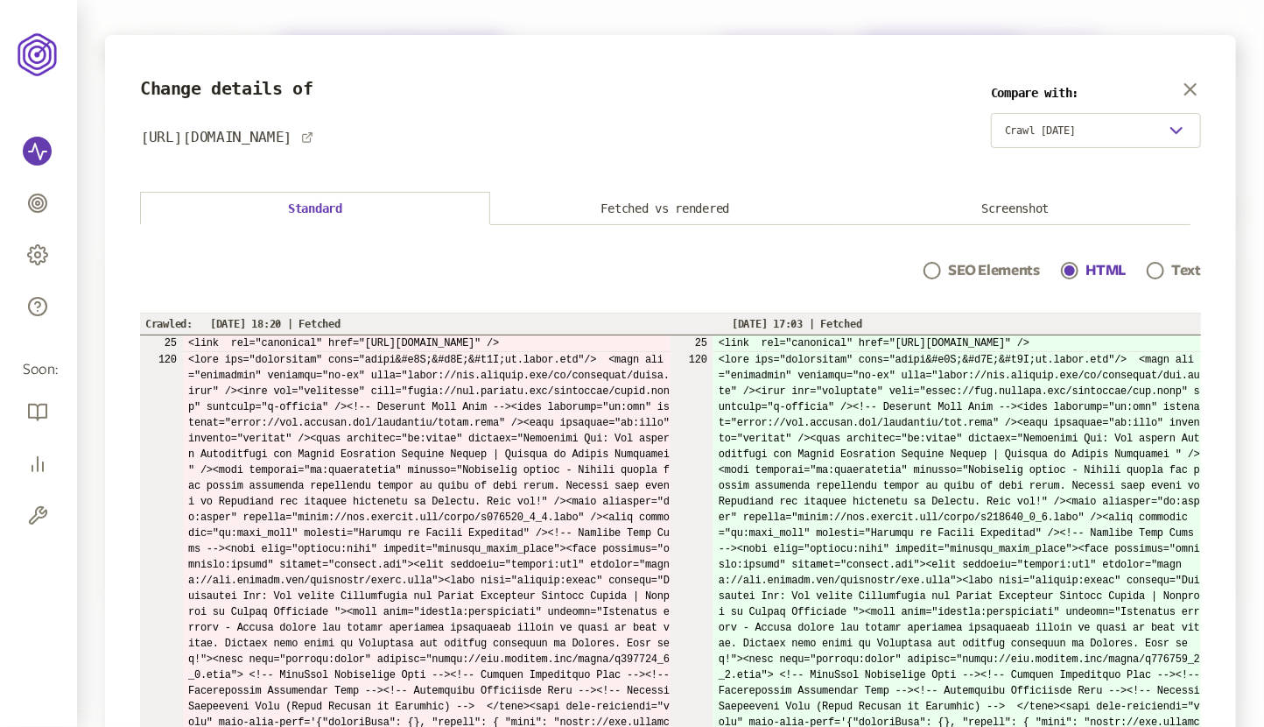
drag, startPoint x: 350, startPoint y: 341, endPoint x: 632, endPoint y: 336, distance: 282.0
click at [632, 336] on td "<link rel="canonical" href="[URL][DOMAIN_NAME]" />" at bounding box center [427, 343] width 488 height 17
drag, startPoint x: 1035, startPoint y: 337, endPoint x: 1157, endPoint y: 332, distance: 121.8
click at [1156, 335] on td "<link rel="canonical" href="[URL][DOMAIN_NAME]" />" at bounding box center [958, 343] width 488 height 17
click at [1189, 88] on icon "button" at bounding box center [1191, 89] width 11 height 11
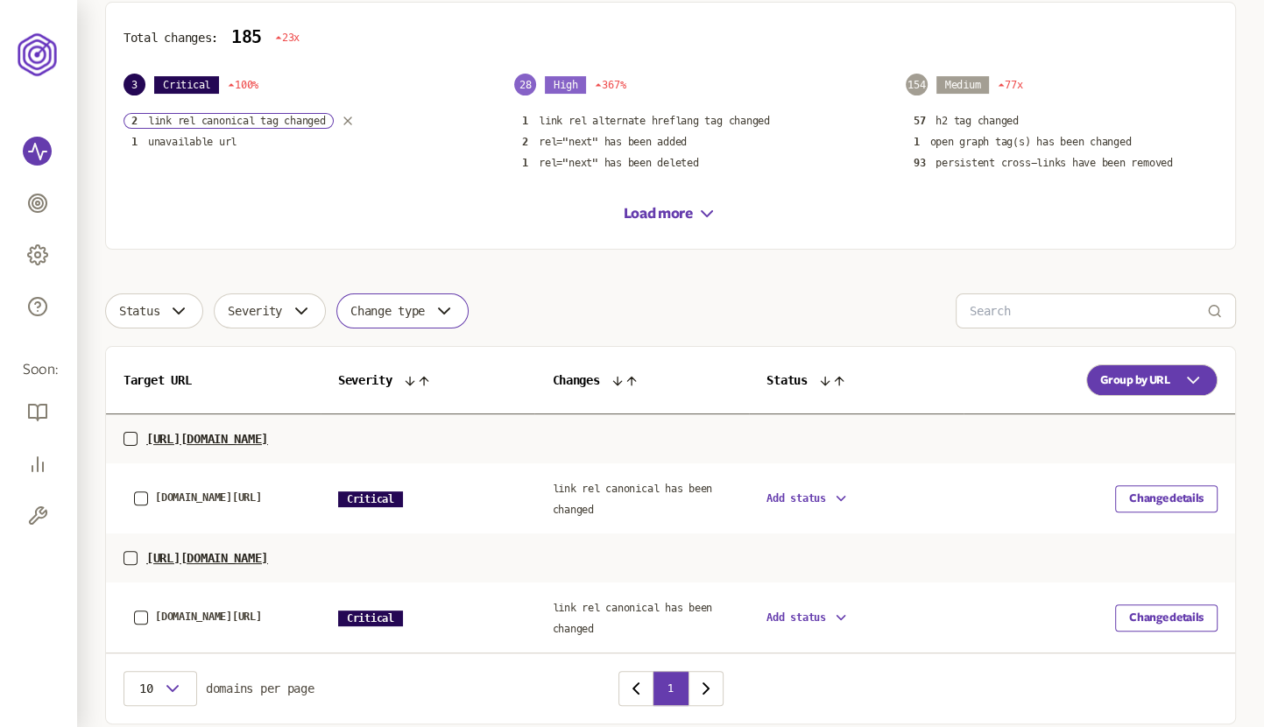
scroll to position [317, 0]
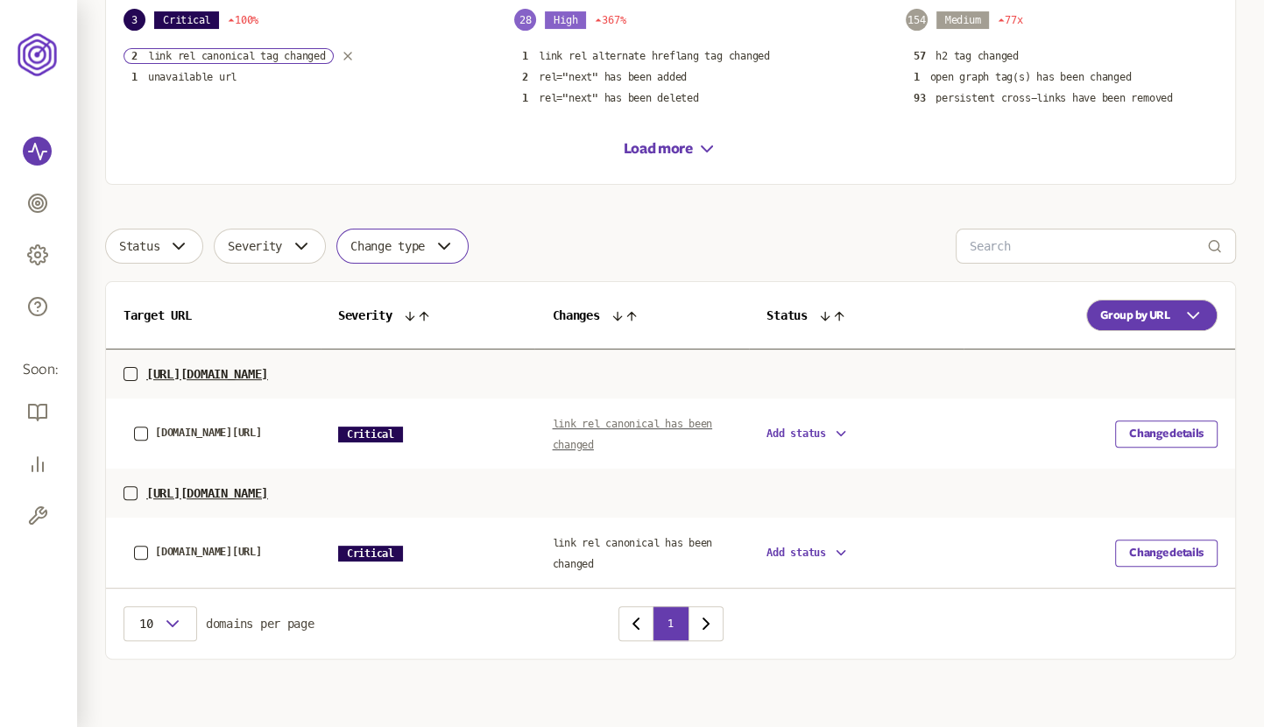
click at [588, 424] on span "link rel canonical has been changed" at bounding box center [632, 434] width 160 height 33
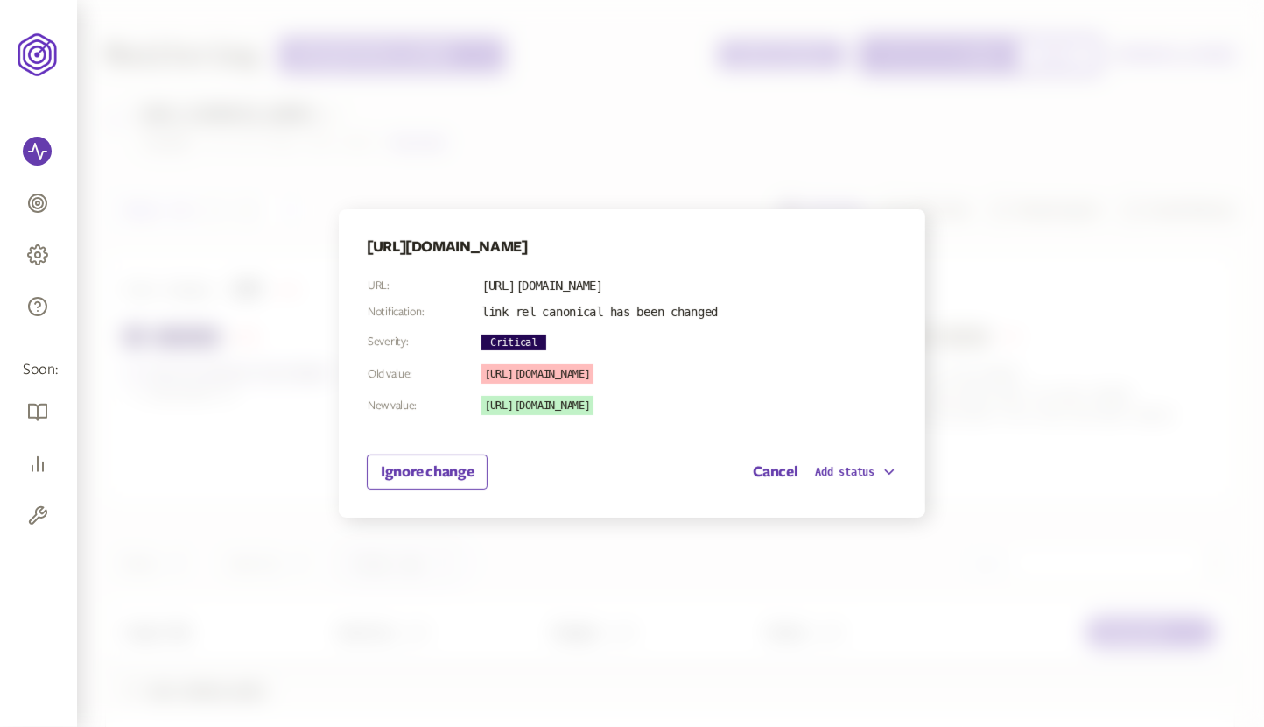
drag, startPoint x: 690, startPoint y: 287, endPoint x: 837, endPoint y: 283, distance: 147.2
click at [837, 283] on section "URL: https://www.candere.com/gold/mens-ear-studs.html Notification: link rel ca…" at bounding box center [632, 378] width 531 height 222
click at [964, 426] on div at bounding box center [632, 363] width 1264 height 727
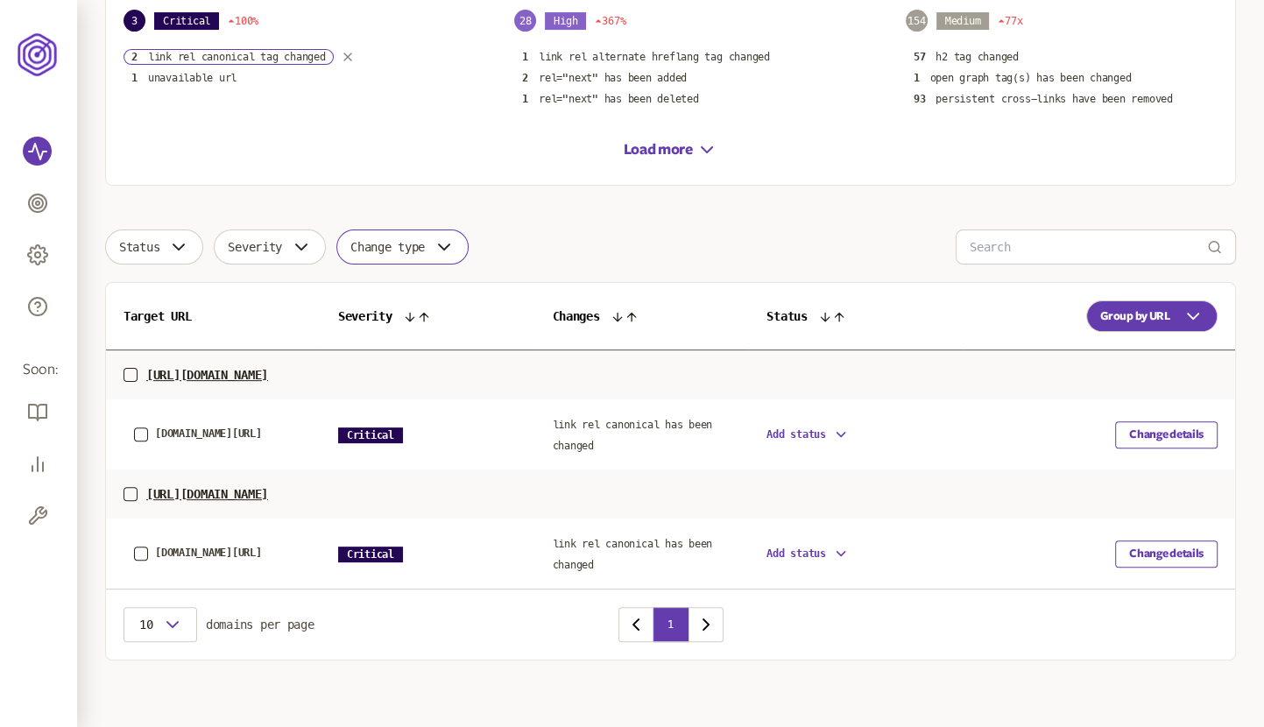
scroll to position [317, 0]
click at [1182, 427] on button "Change details" at bounding box center [1166, 433] width 102 height 27
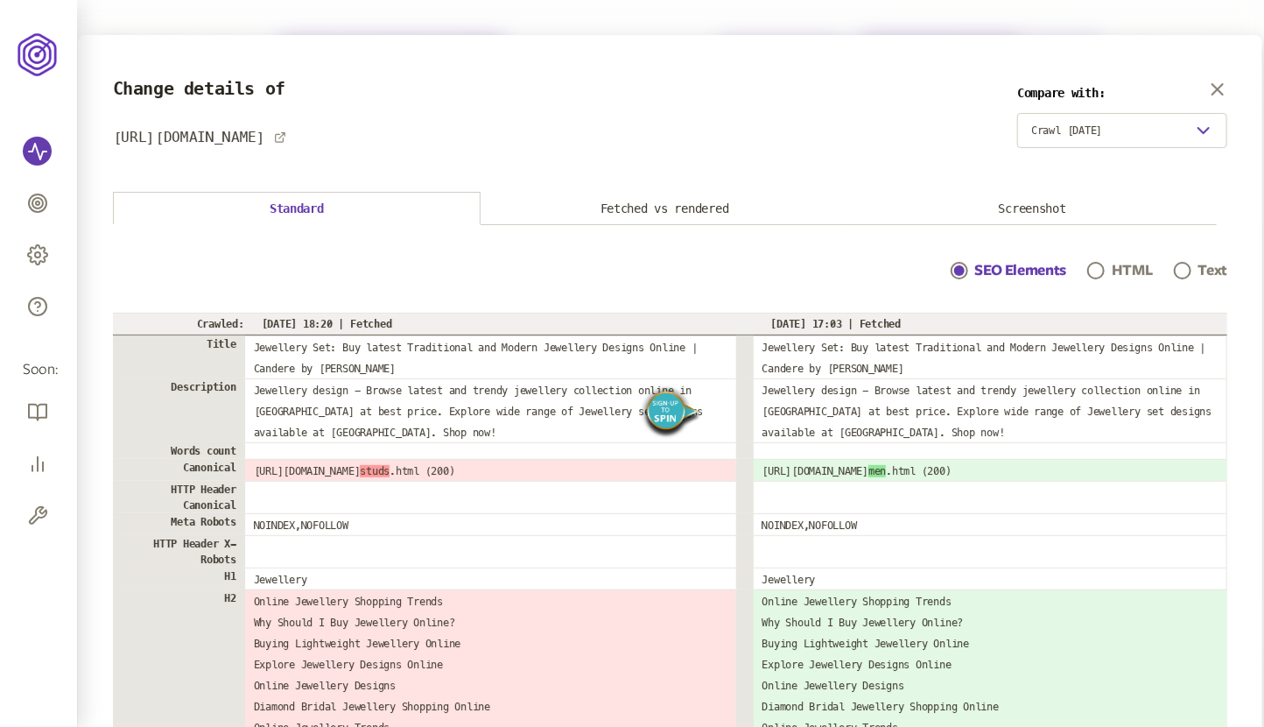
click at [1102, 266] on div at bounding box center [1097, 270] width 11 height 11
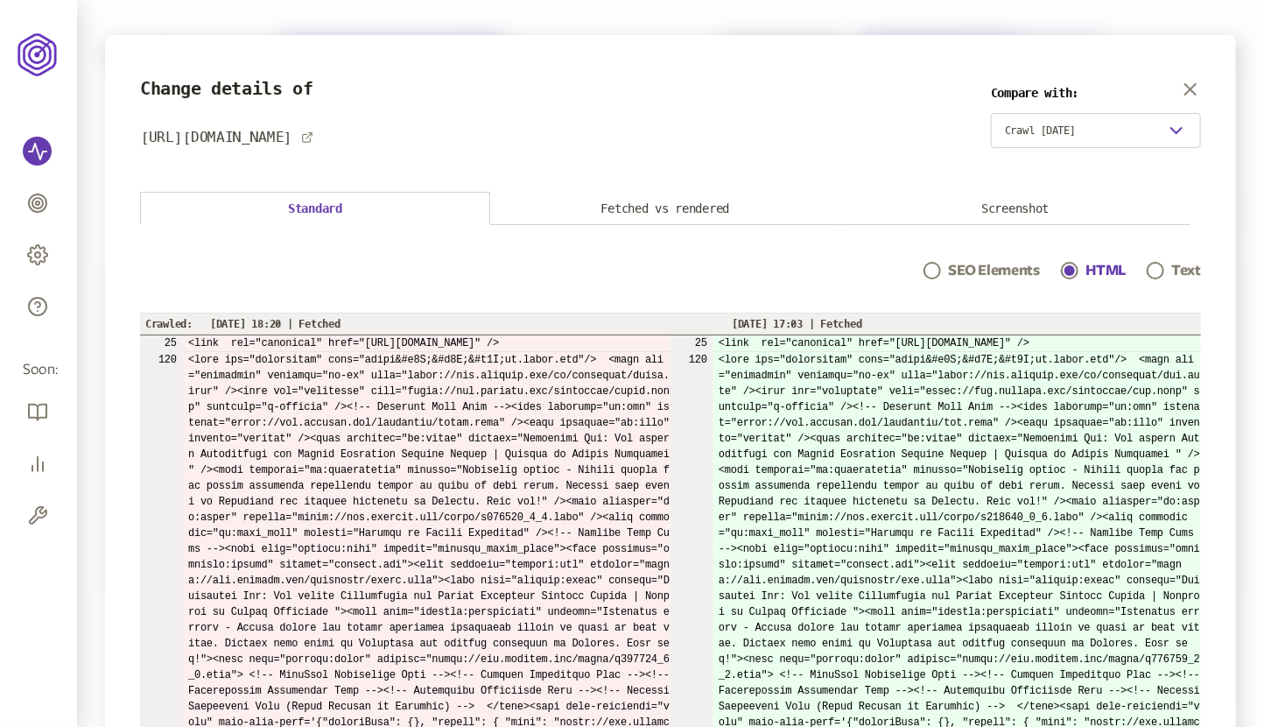
drag, startPoint x: 383, startPoint y: 342, endPoint x: 668, endPoint y: 339, distance: 285.5
click at [668, 339] on td "<link rel="canonical" href="[URL][DOMAIN_NAME]" />" at bounding box center [427, 343] width 488 height 17
drag, startPoint x: 1048, startPoint y: 342, endPoint x: 1144, endPoint y: 336, distance: 96.5
click at [1144, 338] on td "<link rel="canonical" href="[URL][DOMAIN_NAME]" />" at bounding box center [958, 343] width 488 height 17
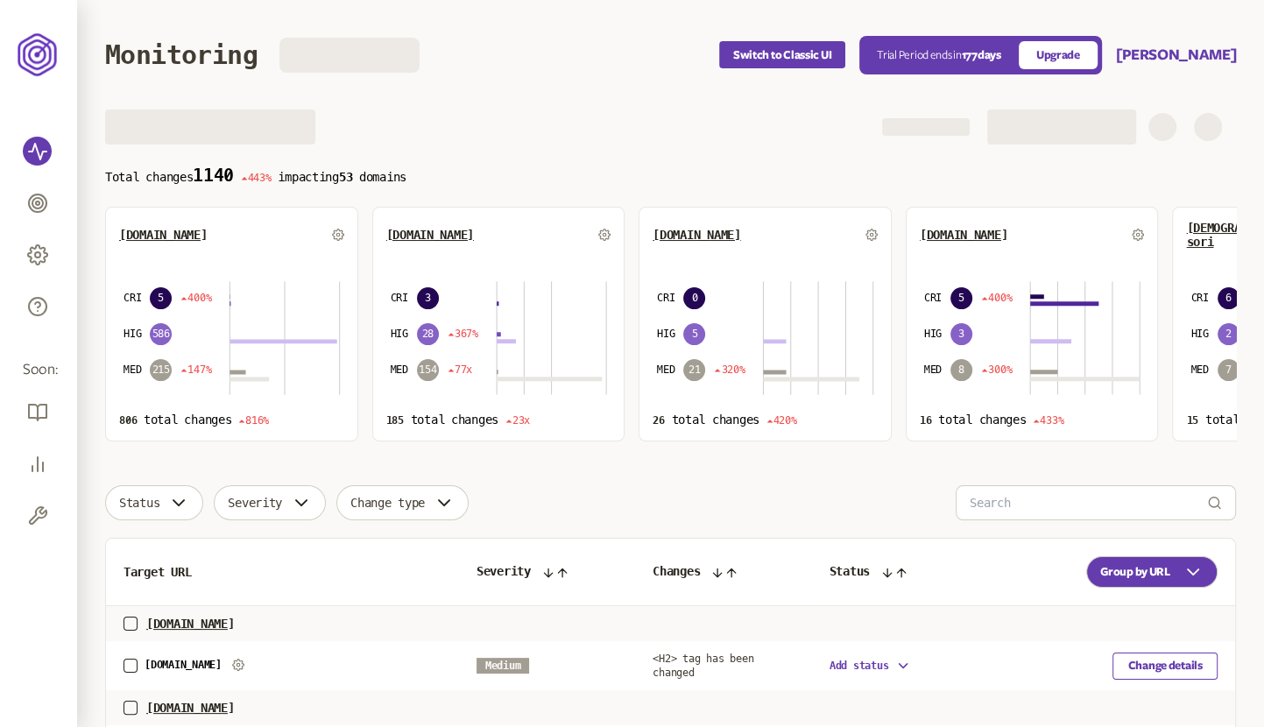
click at [531, 239] on div "[DOMAIN_NAME]" at bounding box center [498, 235] width 225 height 28
click at [440, 234] on span "[DOMAIN_NAME]" at bounding box center [430, 235] width 88 height 14
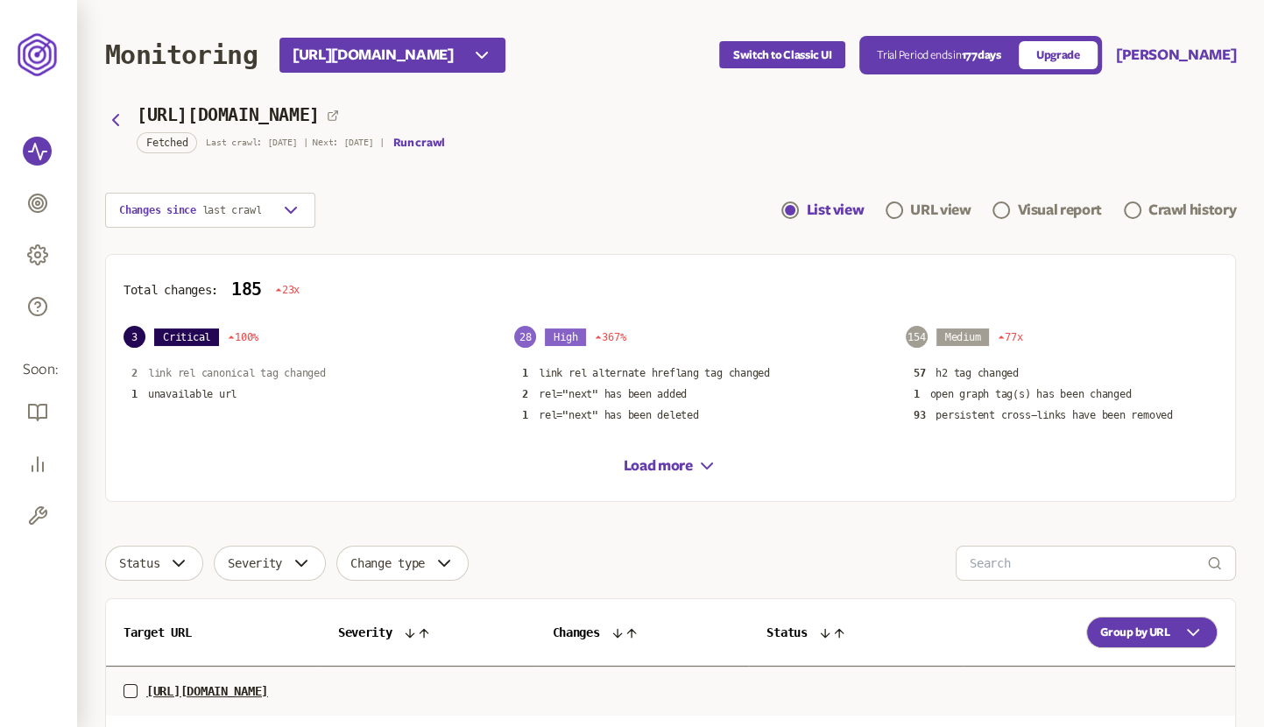
click at [301, 364] on div "3 Critical 100% 2 link rel canonical tag changed 1 unavailable url" at bounding box center [279, 374] width 312 height 97
click at [299, 371] on p "link rel canonical tag changed" at bounding box center [237, 373] width 178 height 14
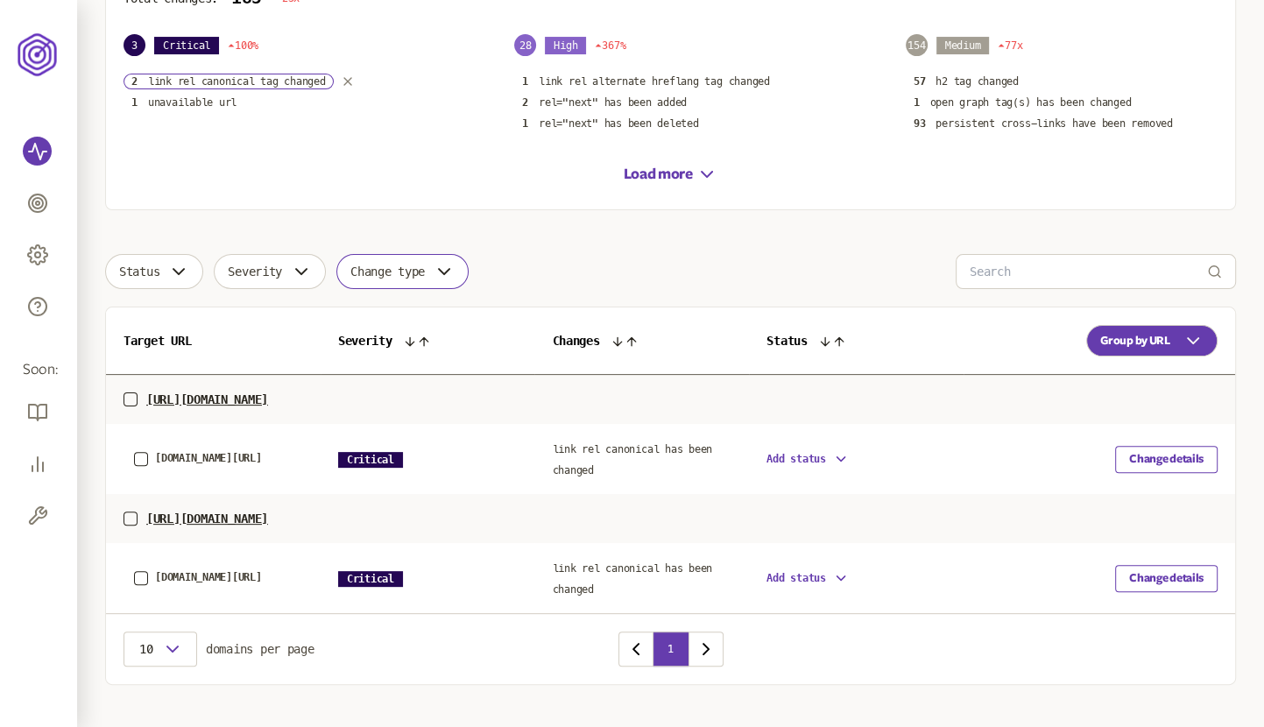
scroll to position [317, 0]
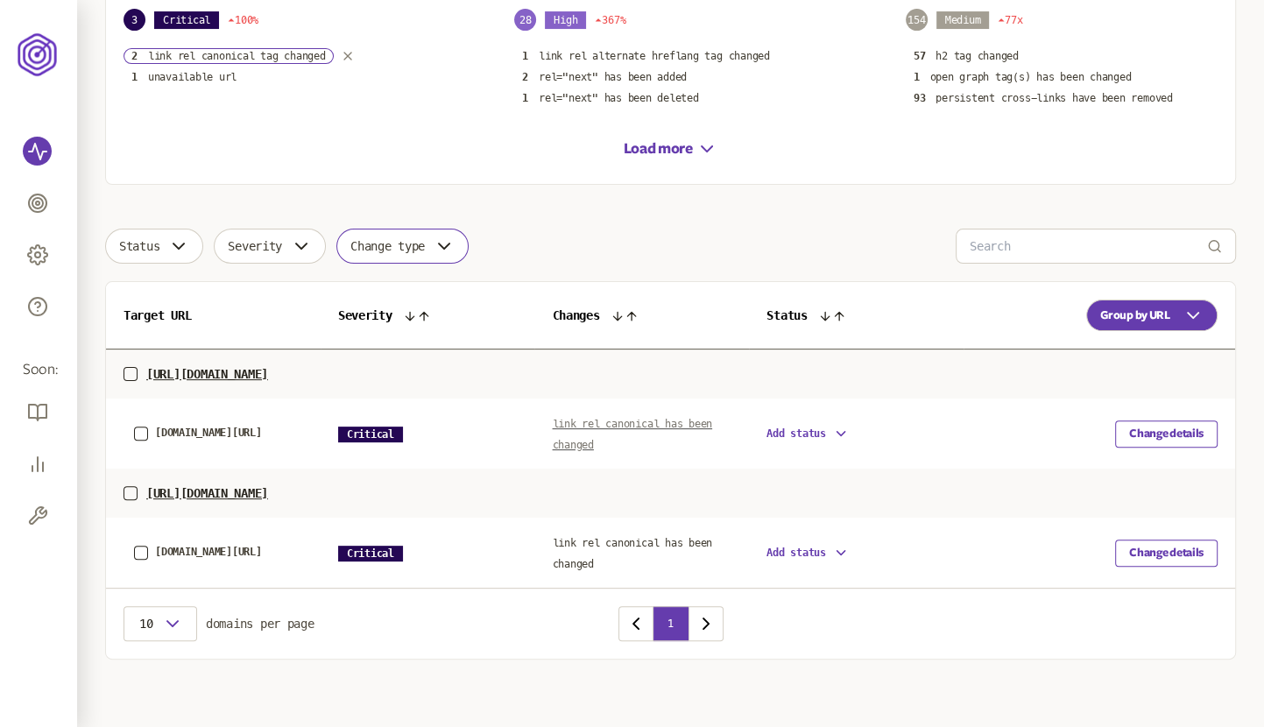
click at [595, 422] on span "link rel canonical has been changed" at bounding box center [632, 434] width 160 height 33
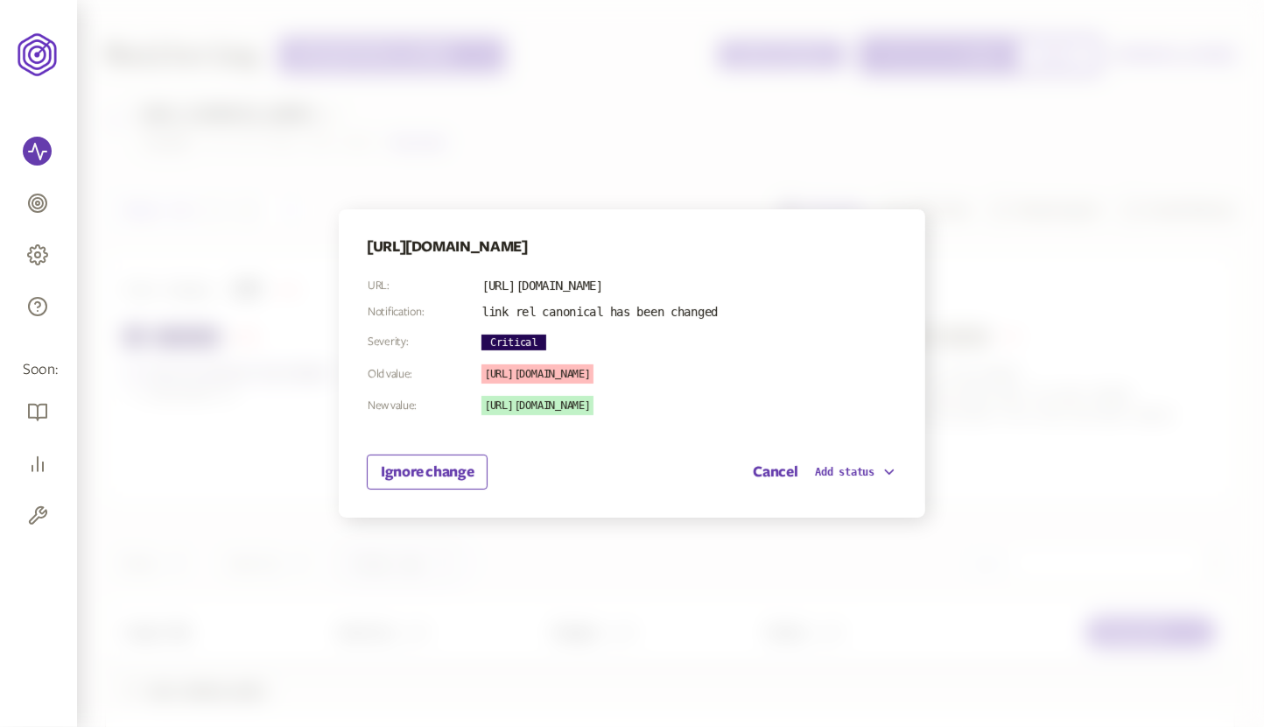
drag, startPoint x: 688, startPoint y: 286, endPoint x: 791, endPoint y: 285, distance: 102.5
click at [719, 285] on td "[URL][DOMAIN_NAME]" at bounding box center [600, 286] width 238 height 16
click at [594, 373] on span "[URL][DOMAIN_NAME]" at bounding box center [538, 373] width 112 height 19
drag, startPoint x: 630, startPoint y: 405, endPoint x: 743, endPoint y: 405, distance: 112.1
click at [594, 405] on span "[URL][DOMAIN_NAME]" at bounding box center [538, 405] width 112 height 19
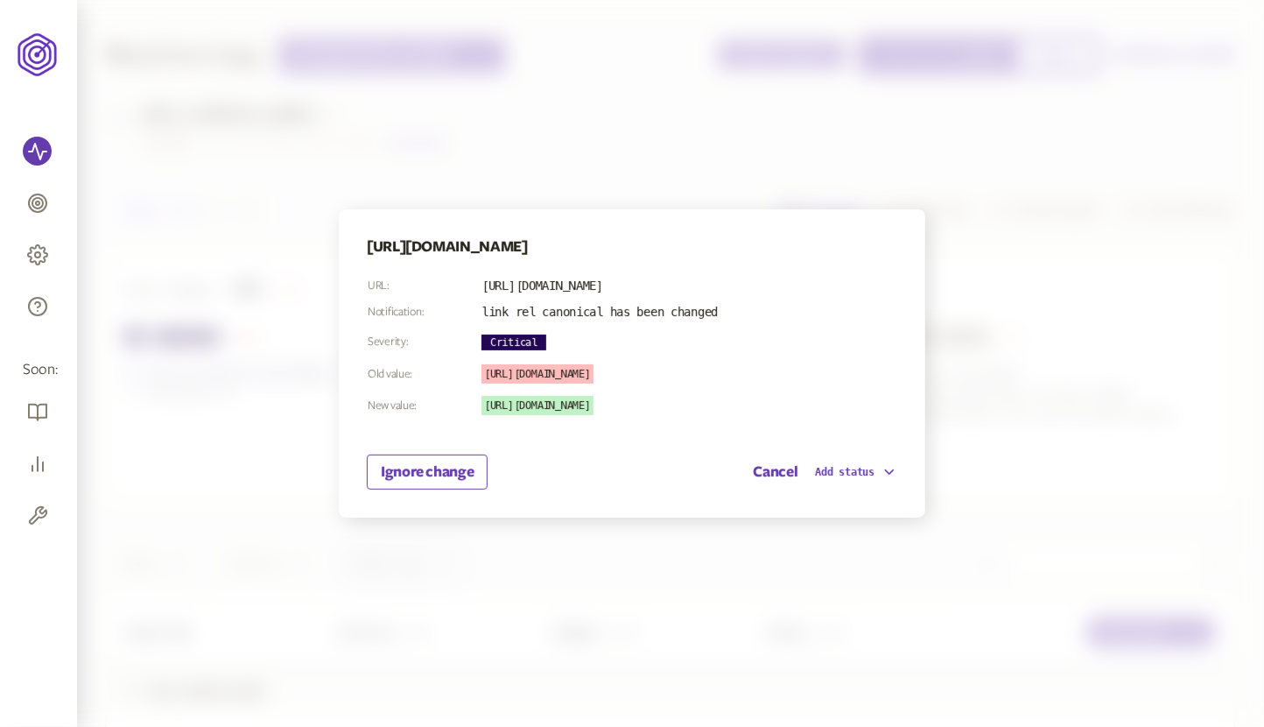
click at [670, 476] on div "Ignore change Cancel Add status" at bounding box center [632, 471] width 531 height 35
click at [279, 170] on div at bounding box center [632, 363] width 1264 height 727
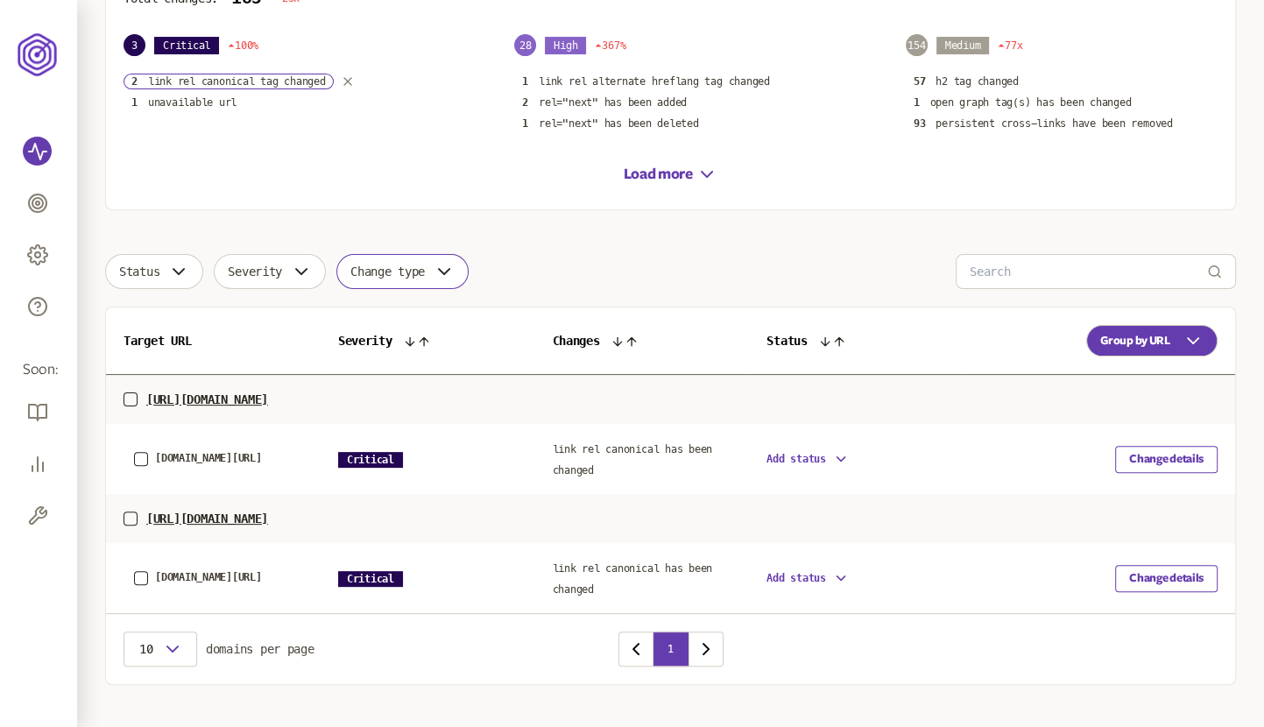
scroll to position [317, 0]
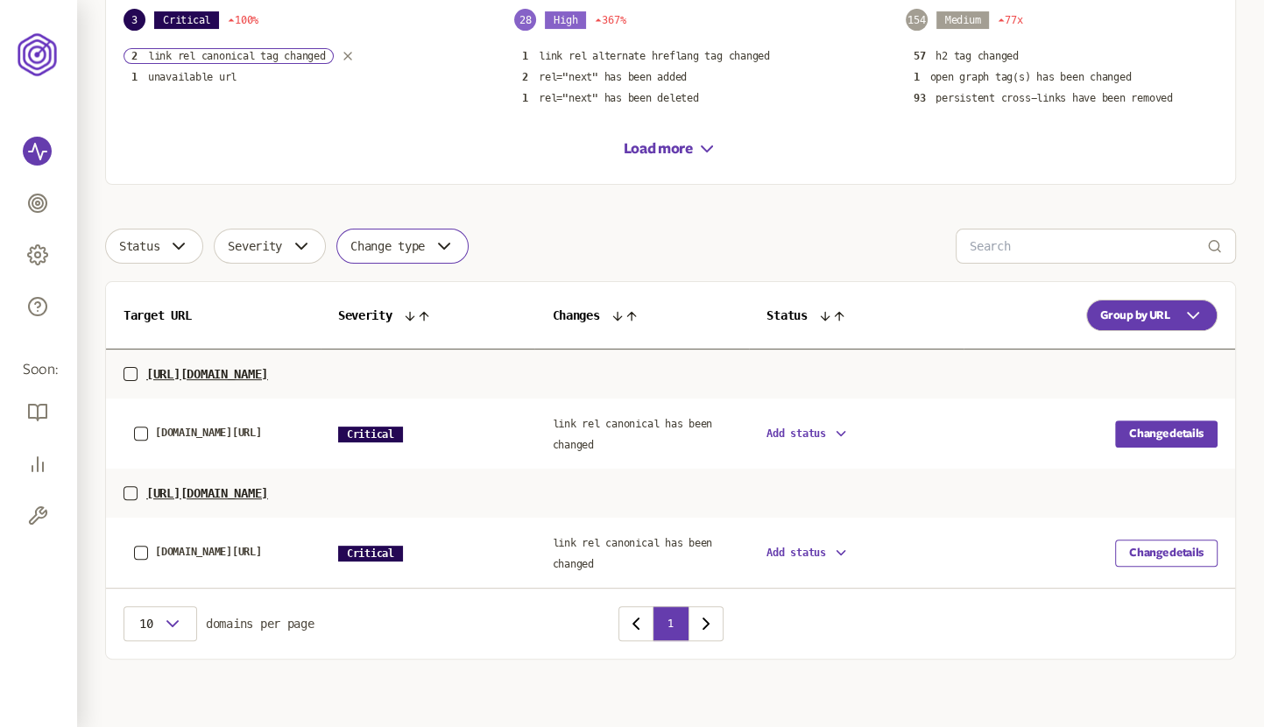
click at [1154, 425] on button "Change details" at bounding box center [1166, 433] width 102 height 27
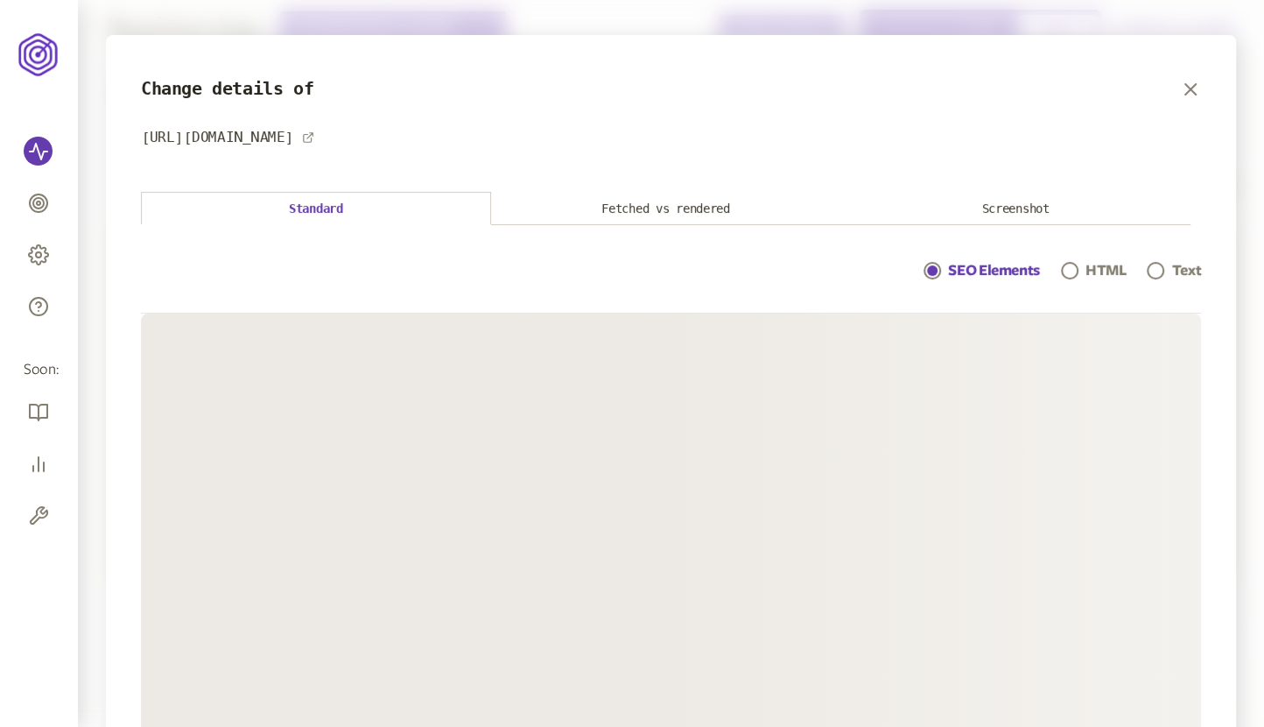
scroll to position [25, 0]
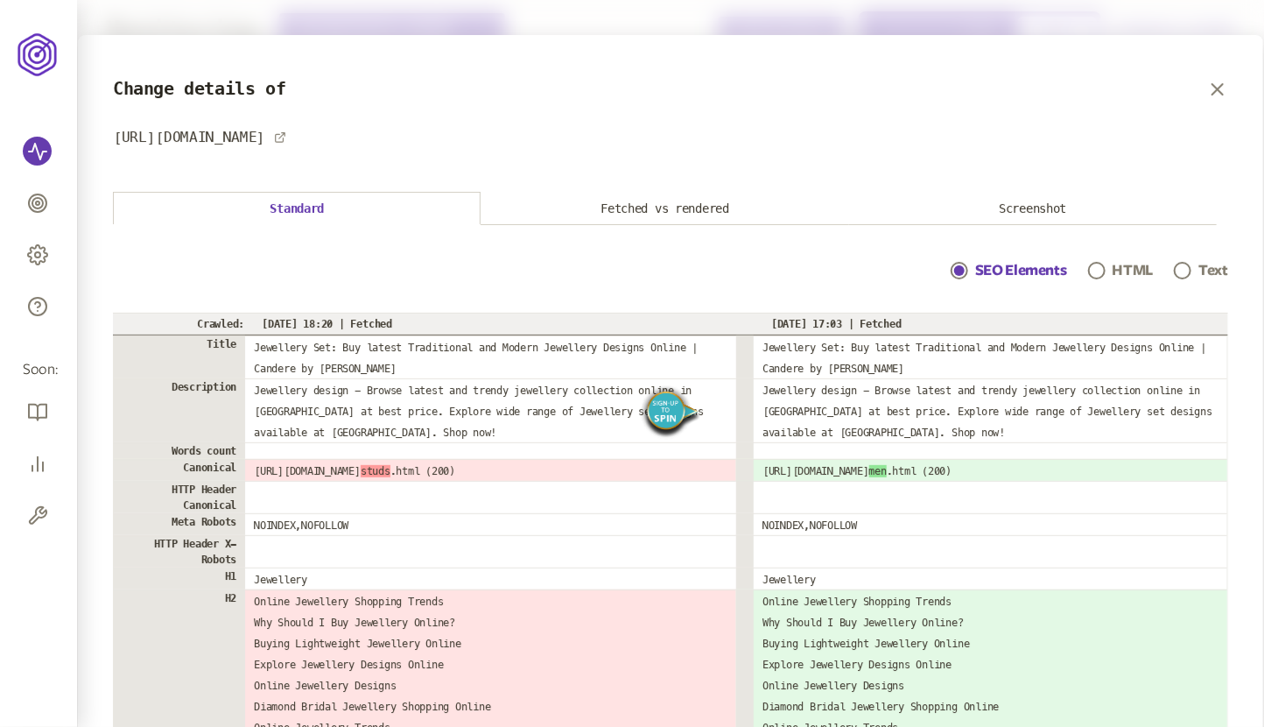
click at [1087, 270] on div "SEO Elements HTML Text" at bounding box center [671, 286] width 1116 height 53
click at [1102, 268] on div at bounding box center [1097, 270] width 11 height 11
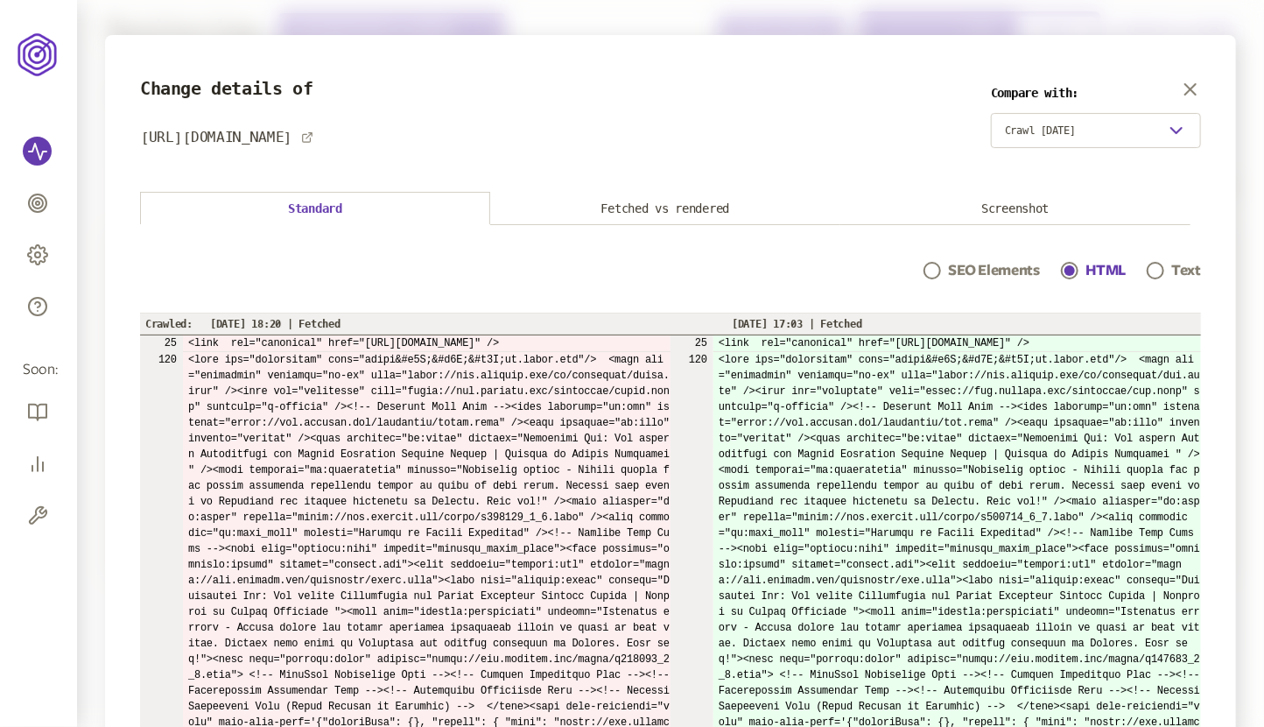
drag, startPoint x: 324, startPoint y: 340, endPoint x: 620, endPoint y: 335, distance: 296.0
click at [620, 335] on td "<link rel="canonical" href="[URL][DOMAIN_NAME]" />" at bounding box center [427, 343] width 488 height 17
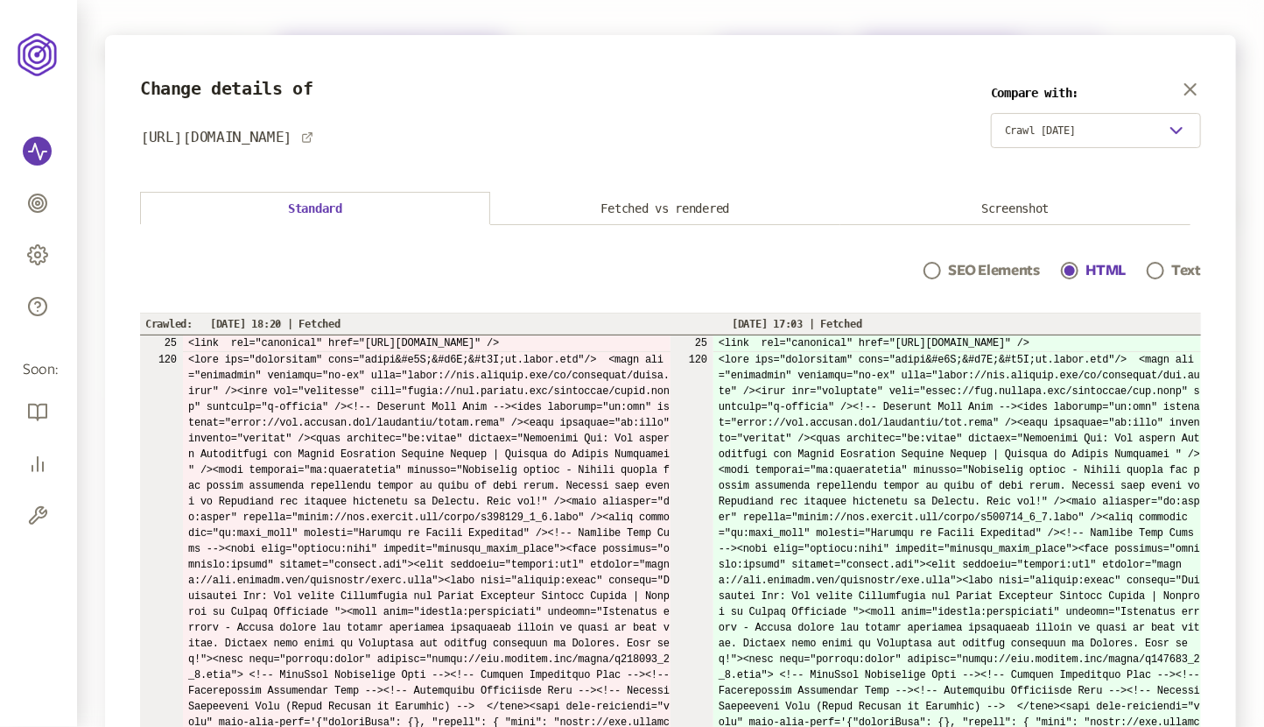
scroll to position [0, 0]
drag, startPoint x: 1026, startPoint y: 341, endPoint x: 1109, endPoint y: 334, distance: 82.6
click at [1109, 335] on td "<link rel="canonical" href="[URL][DOMAIN_NAME]" />" at bounding box center [958, 343] width 488 height 17
drag, startPoint x: 1126, startPoint y: 340, endPoint x: 919, endPoint y: 339, distance: 207.5
click at [919, 339] on td "<link rel="canonical" href="[URL][DOMAIN_NAME]" />" at bounding box center [958, 343] width 488 height 17
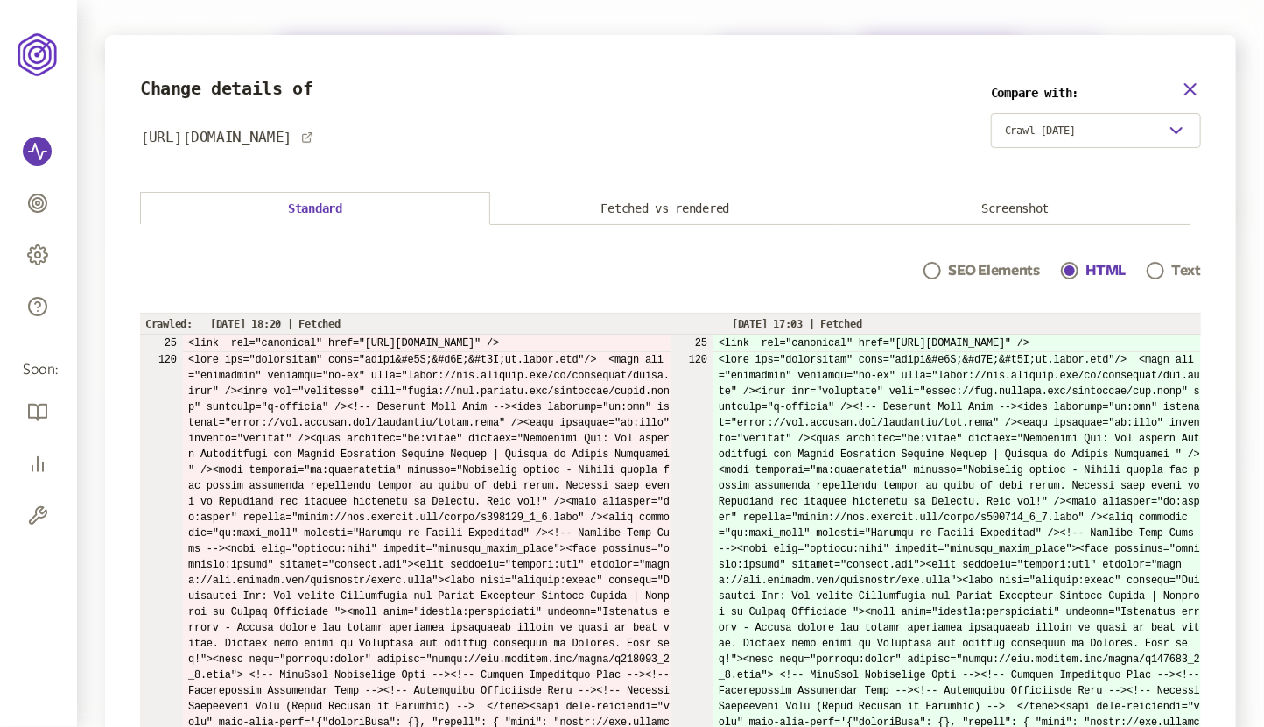
click at [1189, 88] on icon "button" at bounding box center [1190, 89] width 21 height 21
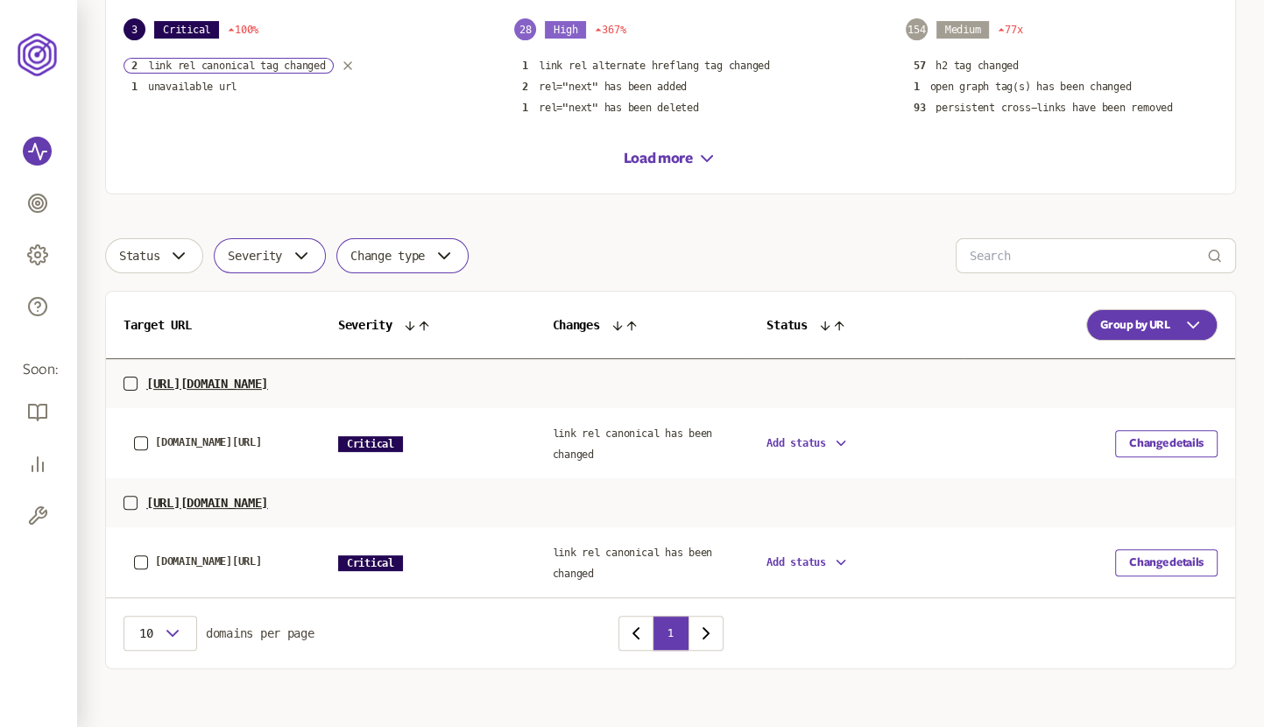
scroll to position [317, 0]
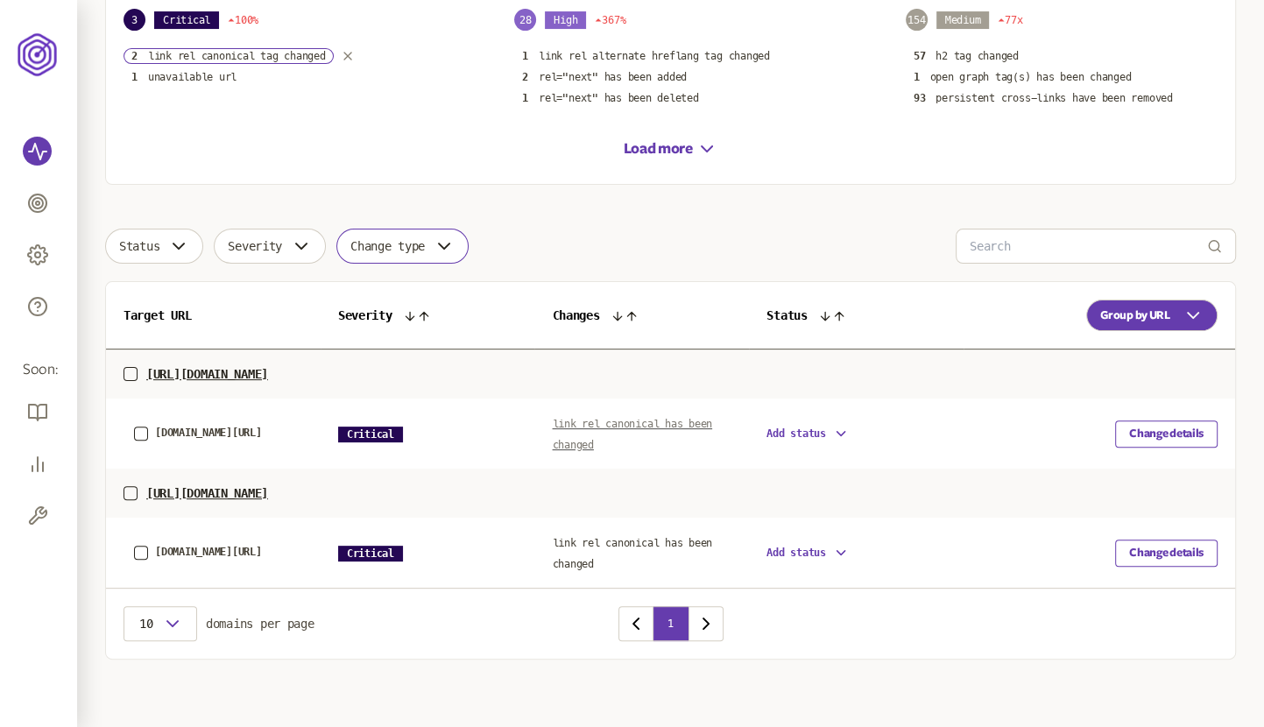
click at [612, 424] on span "link rel canonical has been changed" at bounding box center [632, 434] width 160 height 33
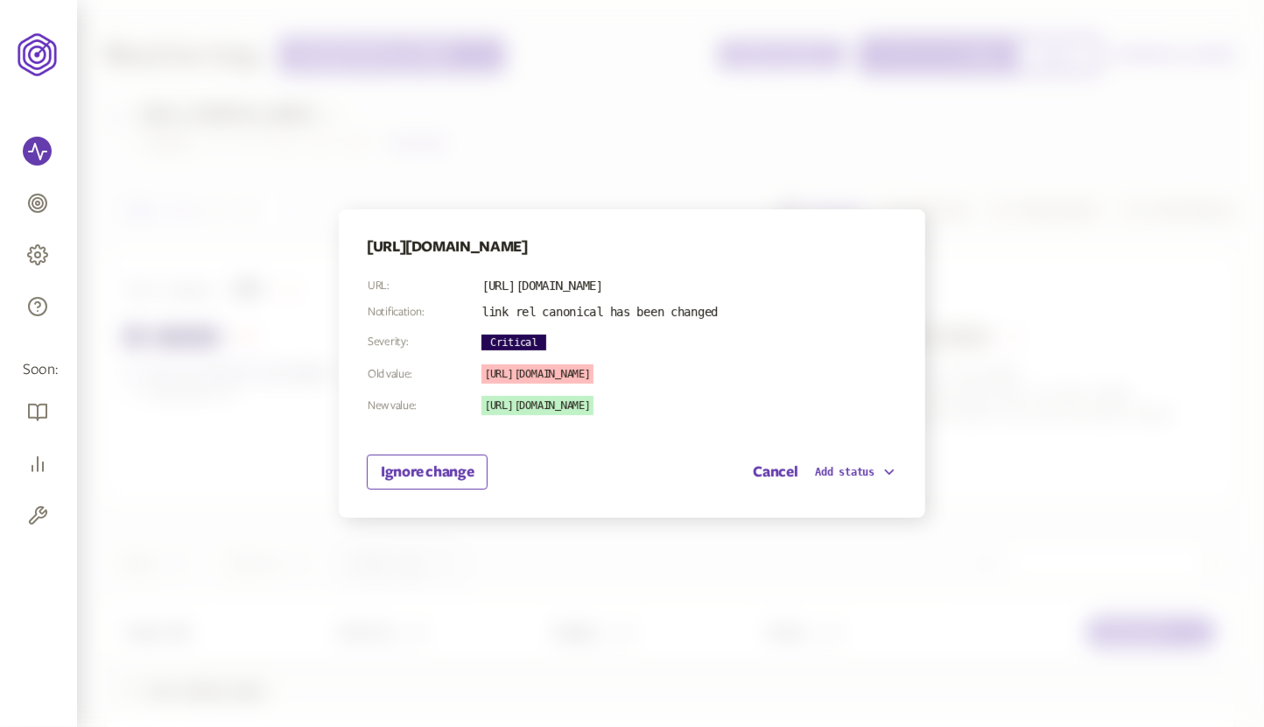
click at [801, 89] on div at bounding box center [632, 363] width 1264 height 727
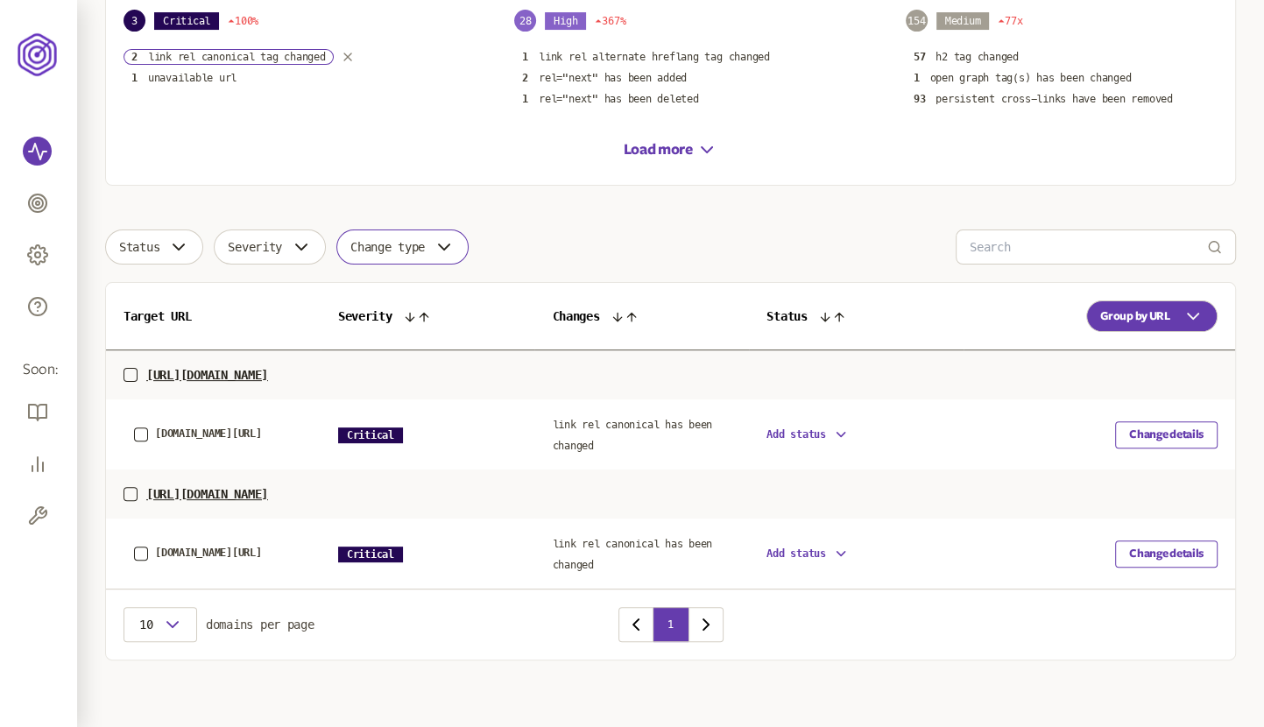
scroll to position [317, 0]
click at [590, 421] on span "link rel canonical has been changed" at bounding box center [632, 434] width 160 height 33
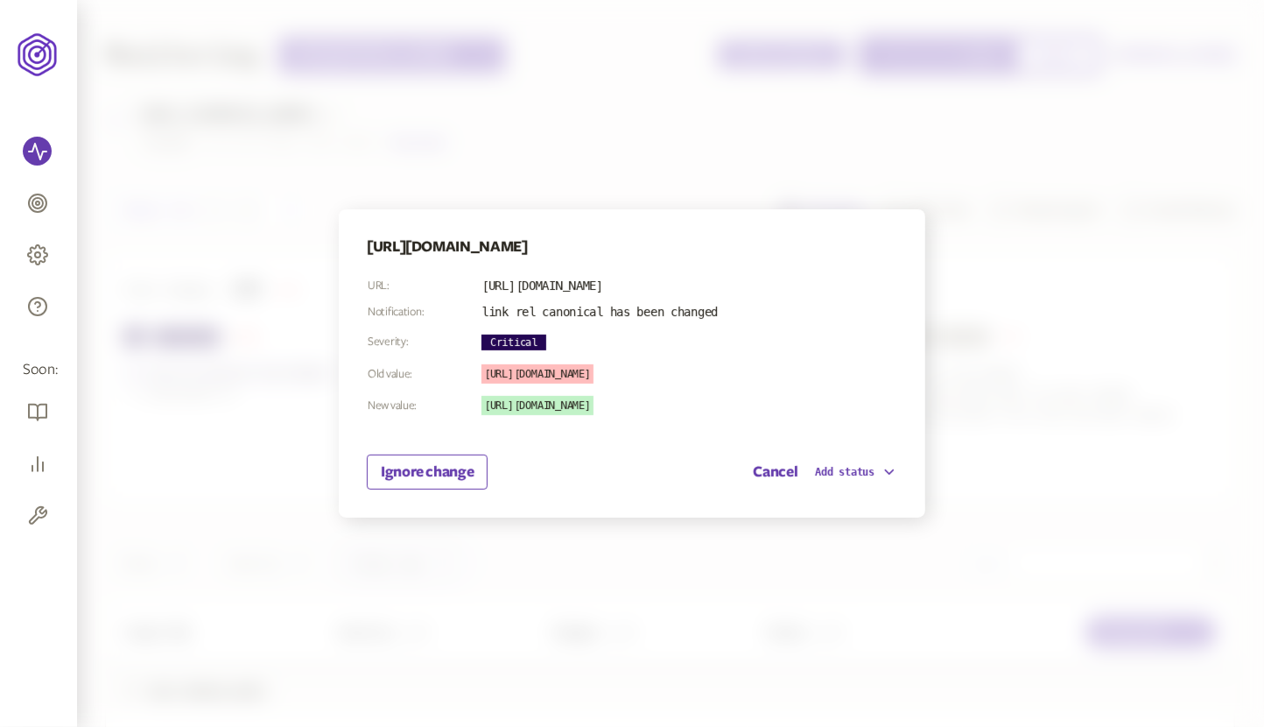
click at [353, 158] on div at bounding box center [632, 363] width 1264 height 727
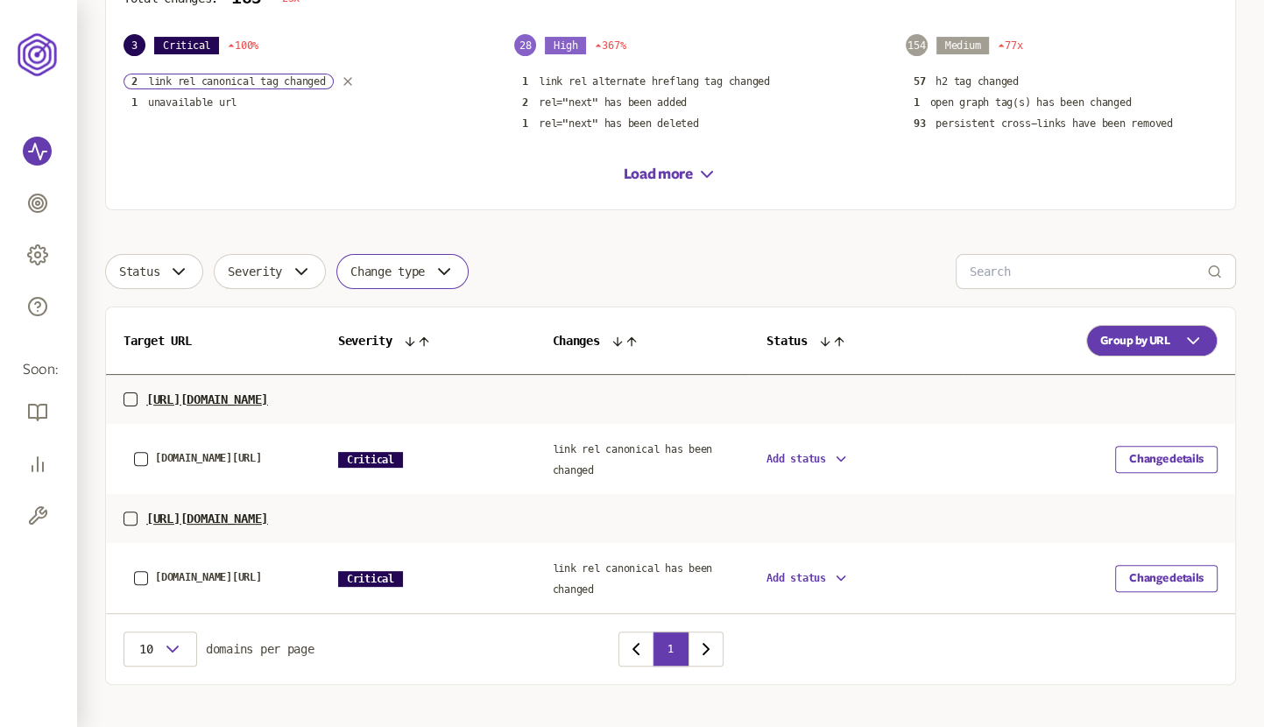
scroll to position [317, 0]
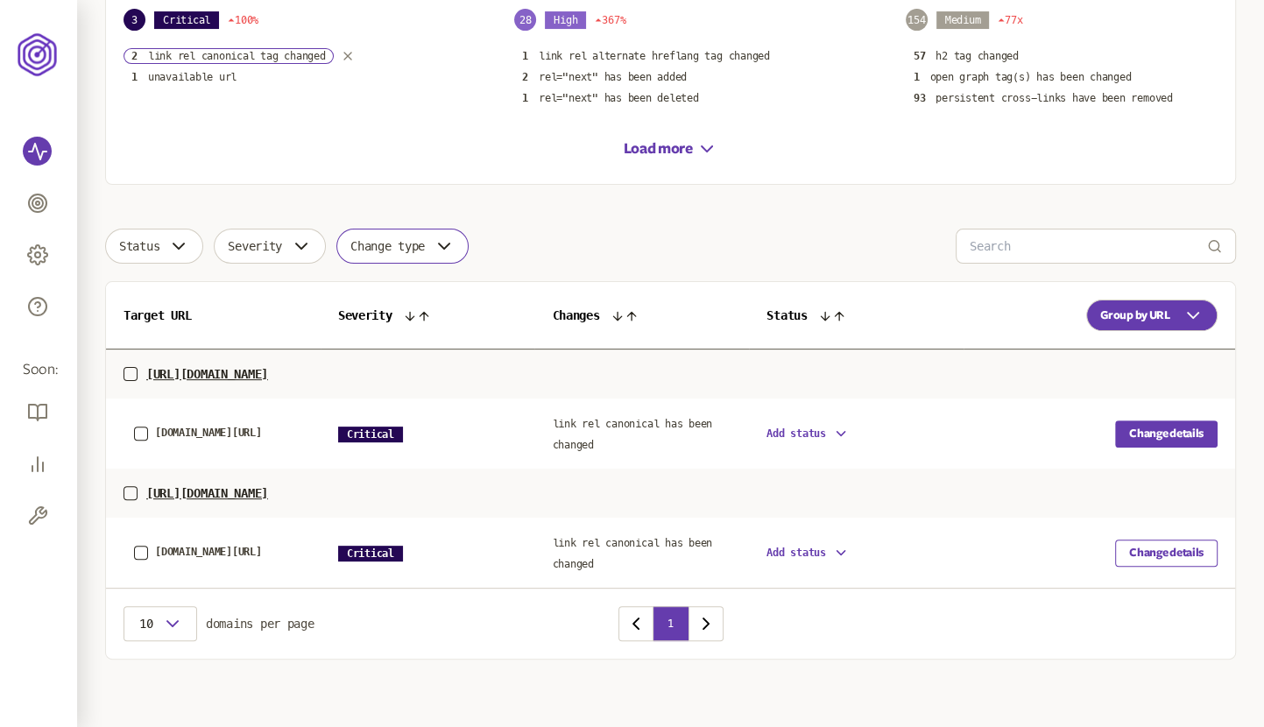
click at [1167, 433] on button "Change details" at bounding box center [1166, 433] width 102 height 27
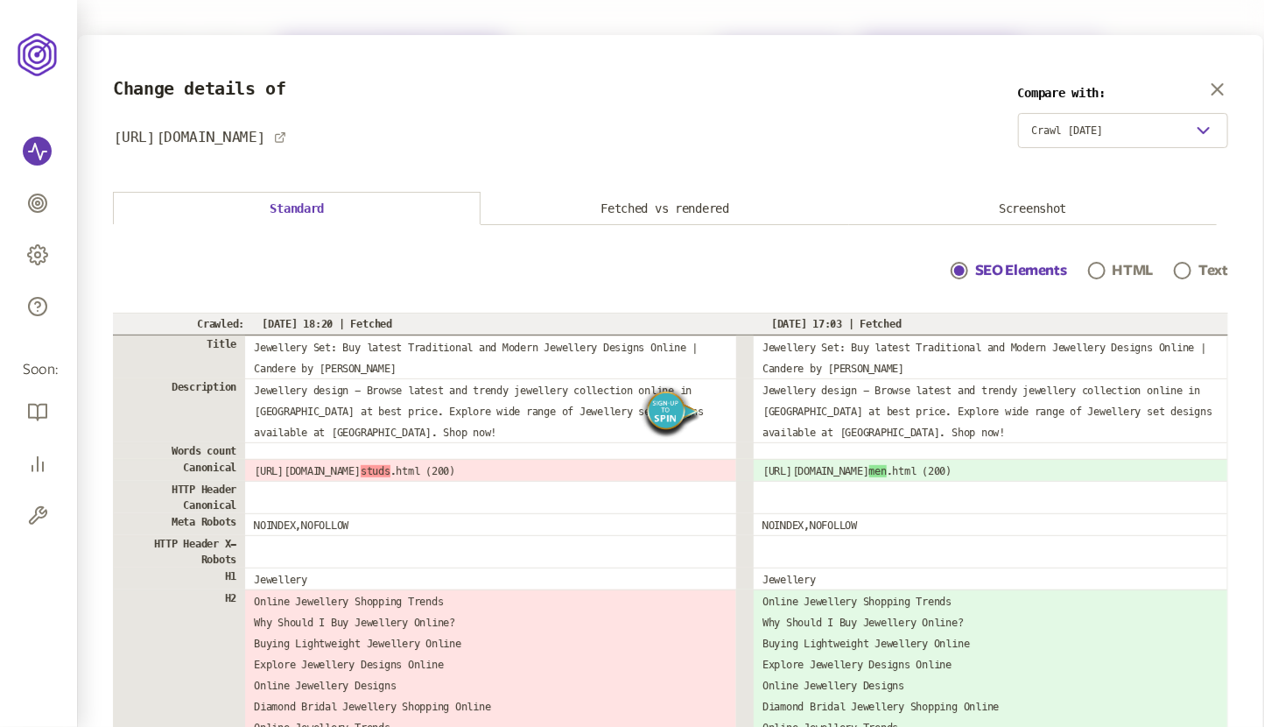
click at [1102, 269] on div at bounding box center [1097, 270] width 11 height 11
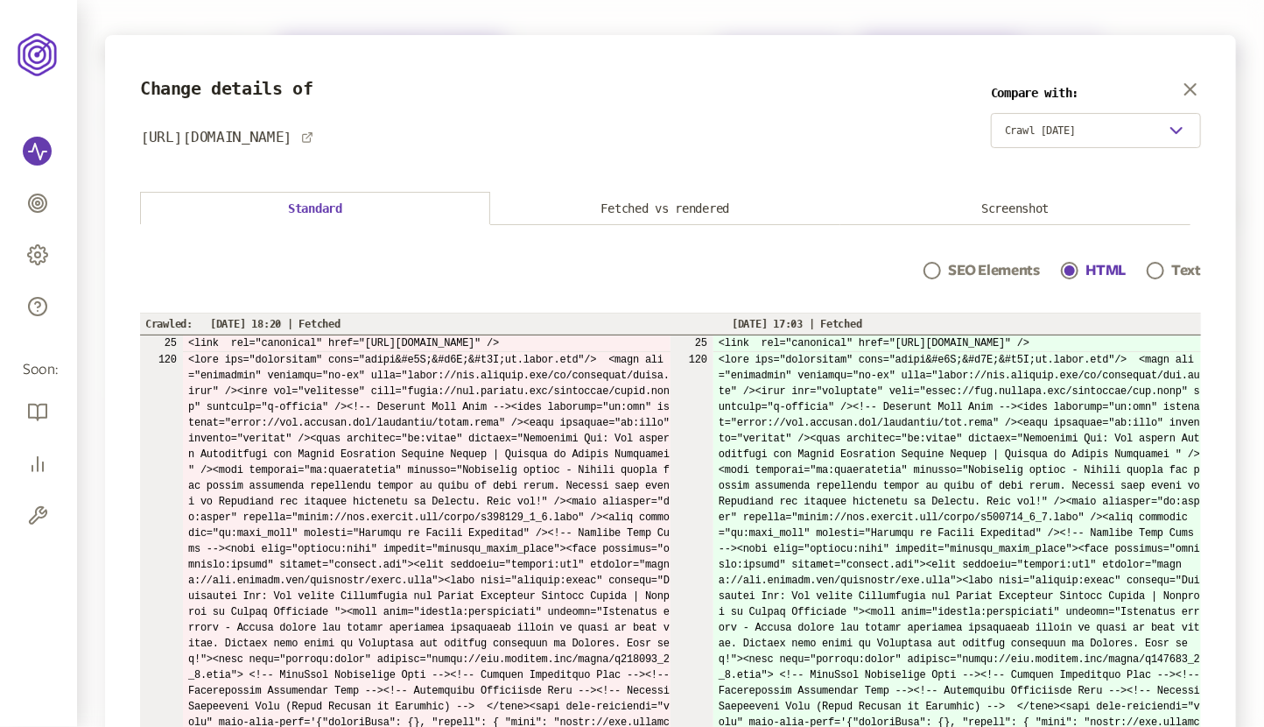
drag, startPoint x: 446, startPoint y: 339, endPoint x: 649, endPoint y: 337, distance: 203.2
click at [648, 339] on td "<link rel="canonical" href="[URL][DOMAIN_NAME]" />" at bounding box center [427, 343] width 488 height 17
drag, startPoint x: 1043, startPoint y: 345, endPoint x: 1172, endPoint y: 340, distance: 128.8
click at [1172, 340] on td "<link rel="canonical" href="[URL][DOMAIN_NAME]" />" at bounding box center [958, 343] width 488 height 17
drag, startPoint x: 405, startPoint y: 336, endPoint x: 603, endPoint y: 335, distance: 197.9
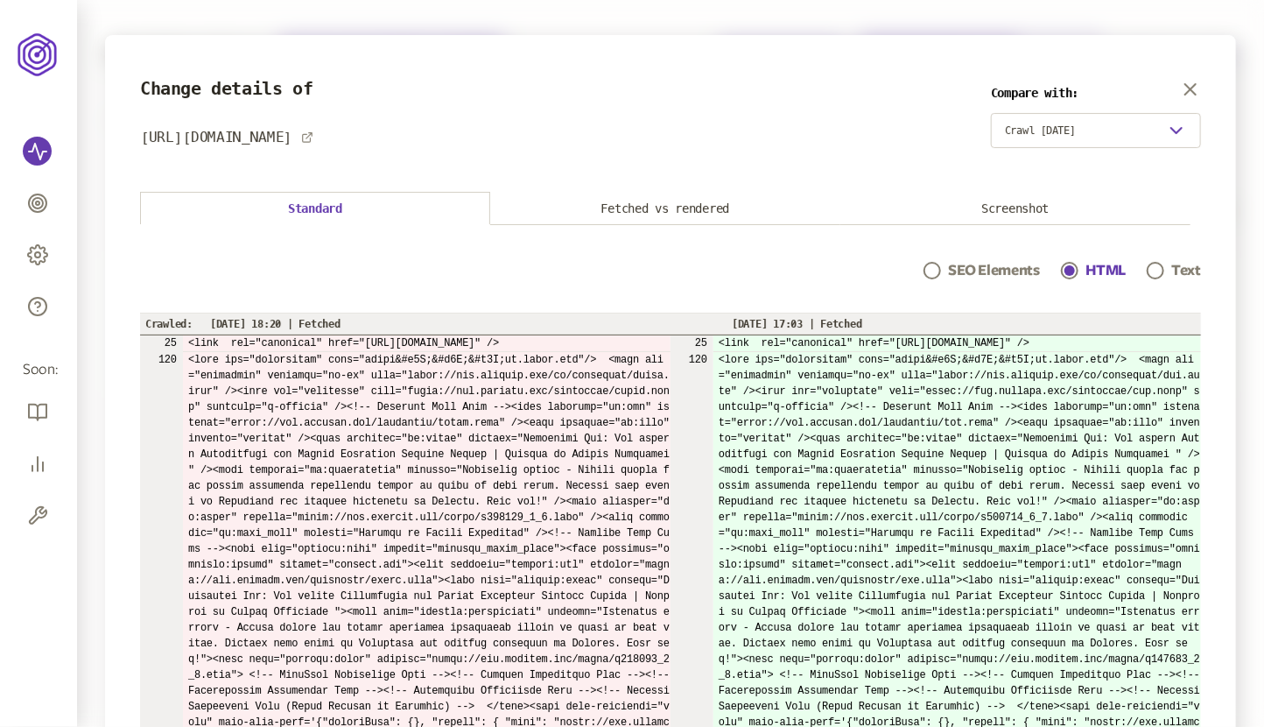
click at [607, 338] on td "<link rel="canonical" href="[URL][DOMAIN_NAME]" />" at bounding box center [427, 343] width 488 height 17
drag, startPoint x: 510, startPoint y: 335, endPoint x: 651, endPoint y: 338, distance: 141.0
click at [651, 338] on td "<link rel="canonical" href="[URL][DOMAIN_NAME]" />" at bounding box center [427, 343] width 488 height 17
drag, startPoint x: 647, startPoint y: 338, endPoint x: 490, endPoint y: 338, distance: 156.7
click at [490, 338] on td "<link rel="canonical" href="[URL][DOMAIN_NAME]" />" at bounding box center [427, 343] width 488 height 17
